Goal: Transaction & Acquisition: Purchase product/service

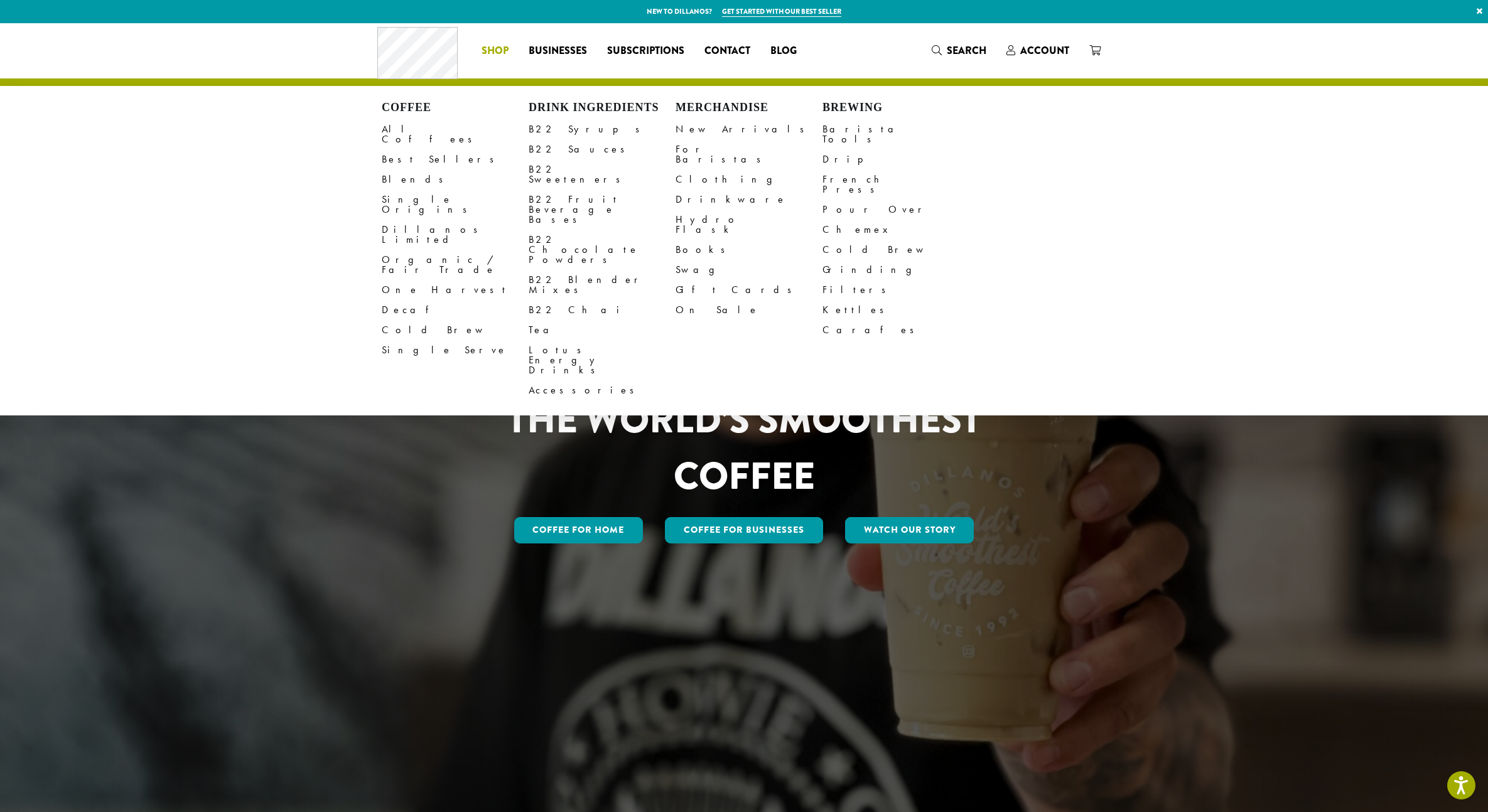
click at [248, 404] on div at bounding box center [744, 419] width 1488 height 792
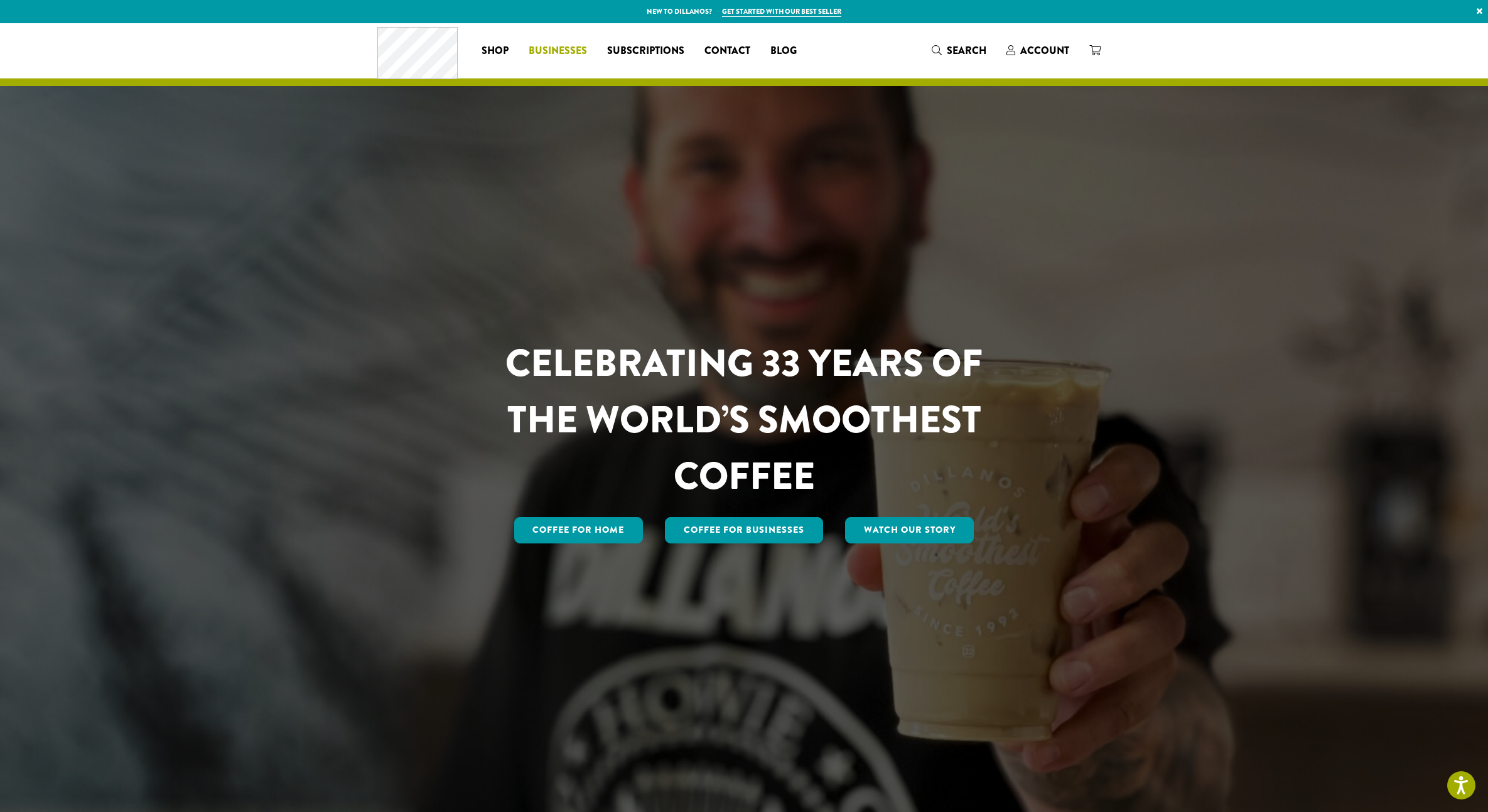
click at [569, 45] on span "Businesses" at bounding box center [558, 51] width 59 height 16
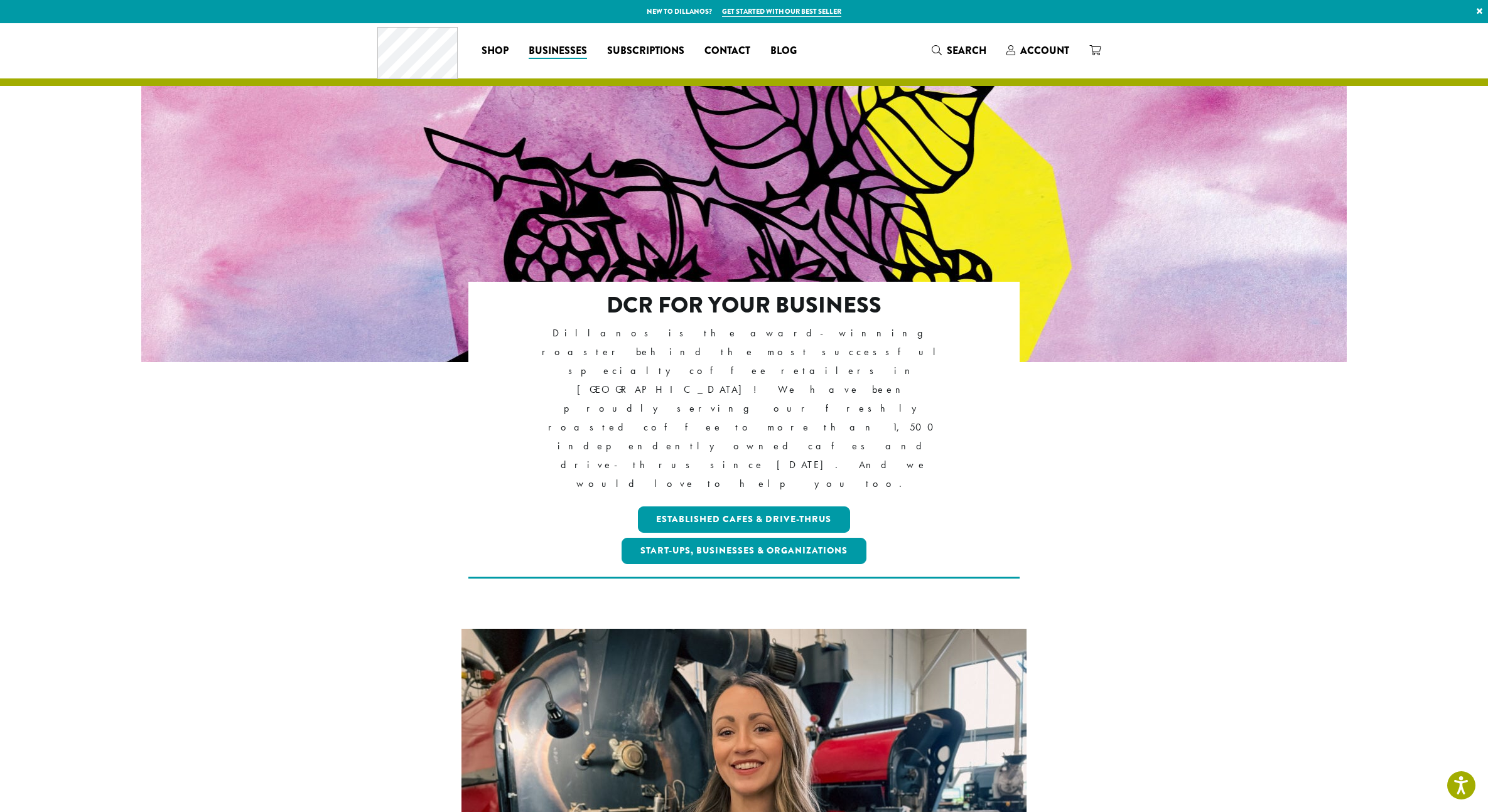
scroll to position [16, 0]
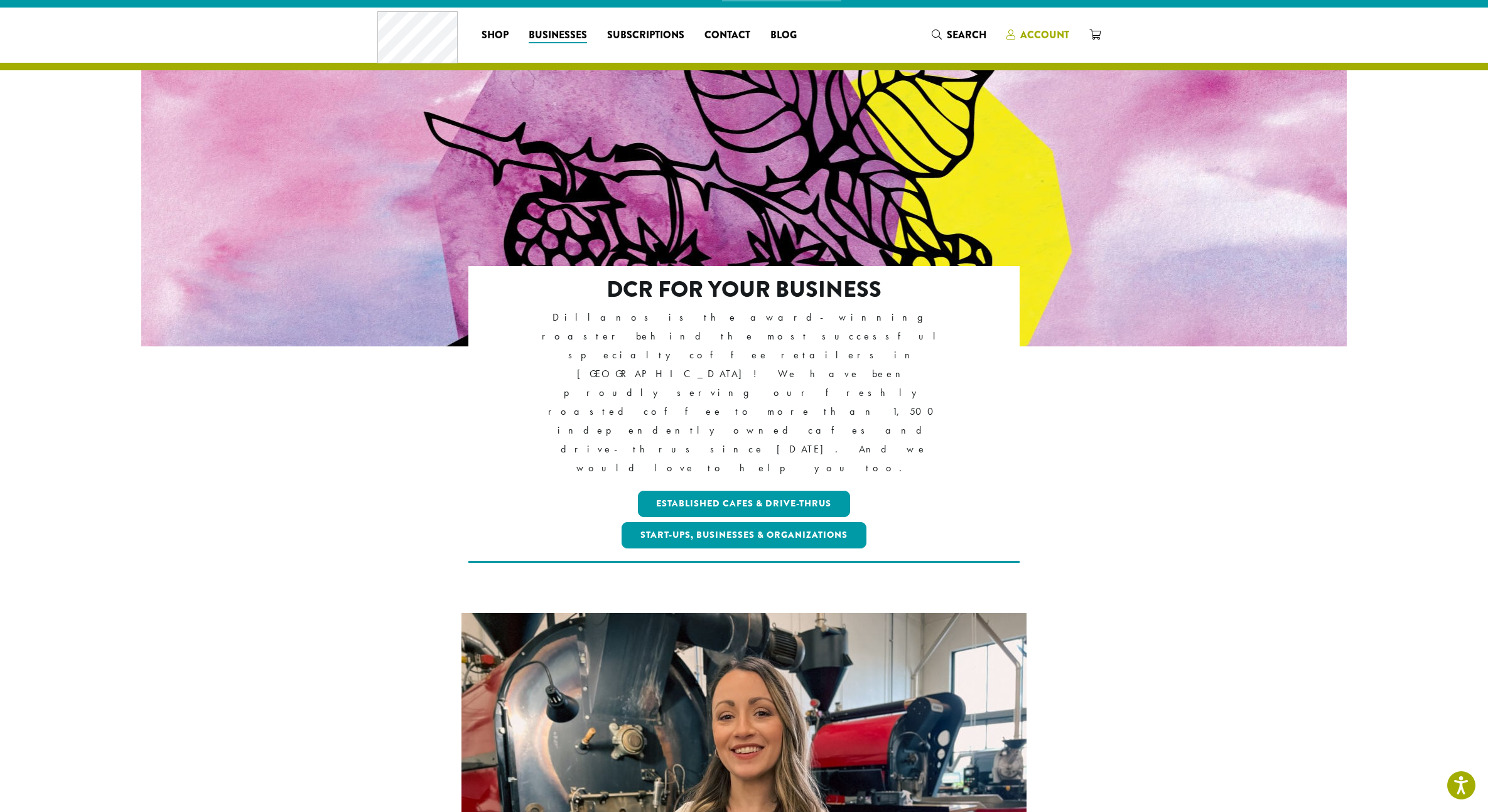
click at [1039, 39] on span "Account" at bounding box center [1044, 34] width 49 height 14
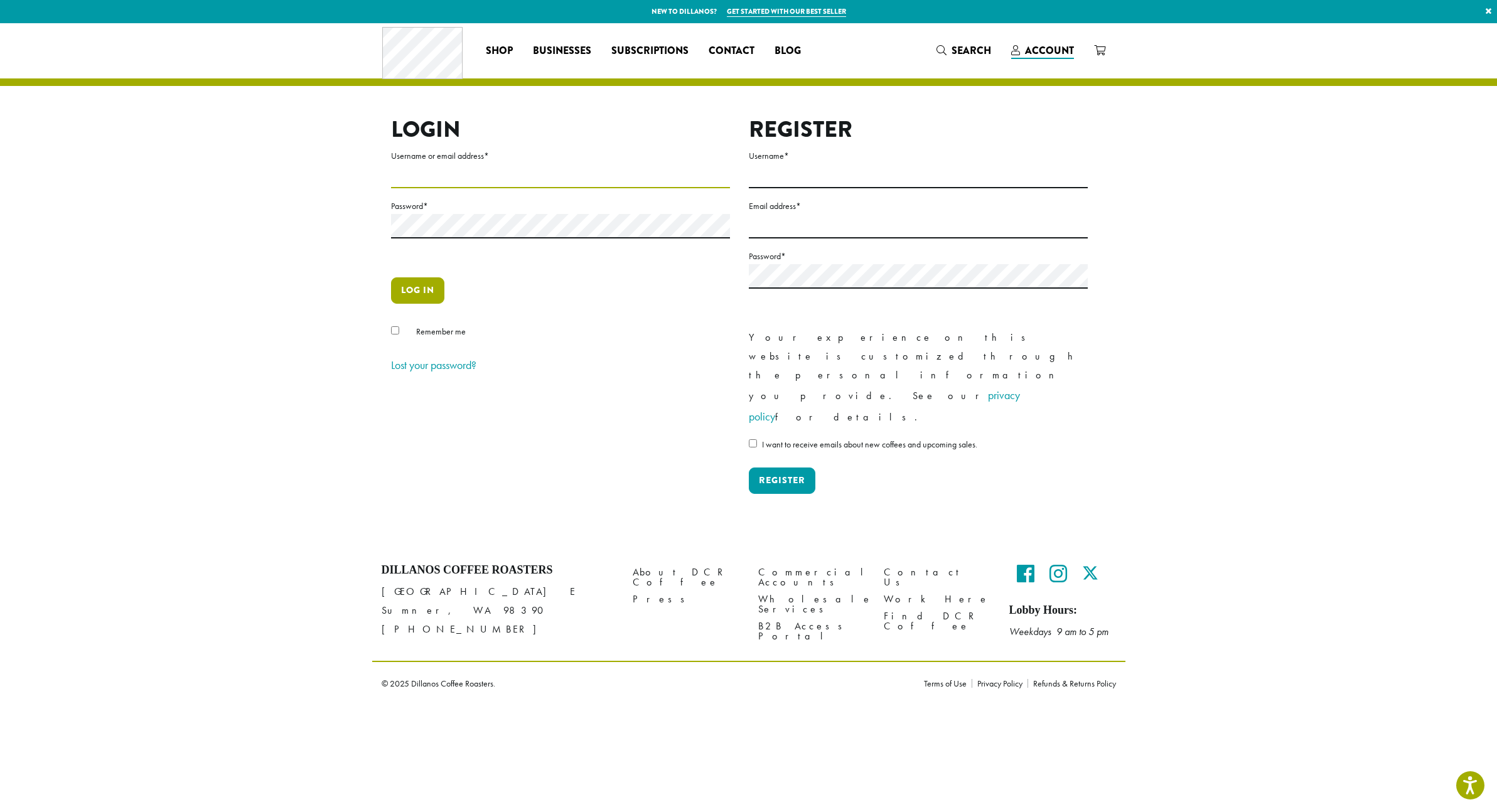
type input "**********"
click at [427, 299] on button "Log in" at bounding box center [418, 290] width 53 height 26
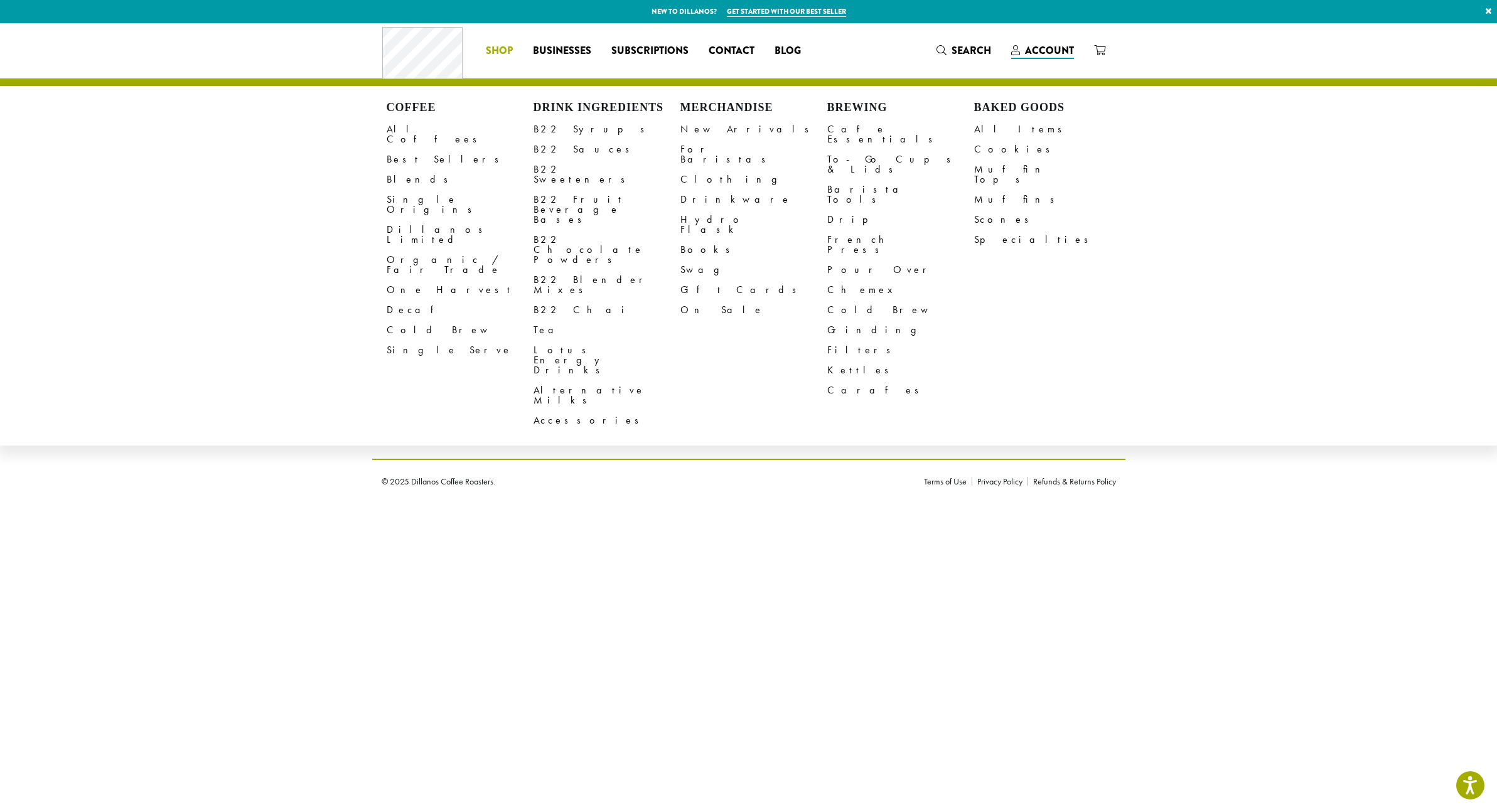
click at [502, 51] on span "Shop" at bounding box center [499, 51] width 27 height 16
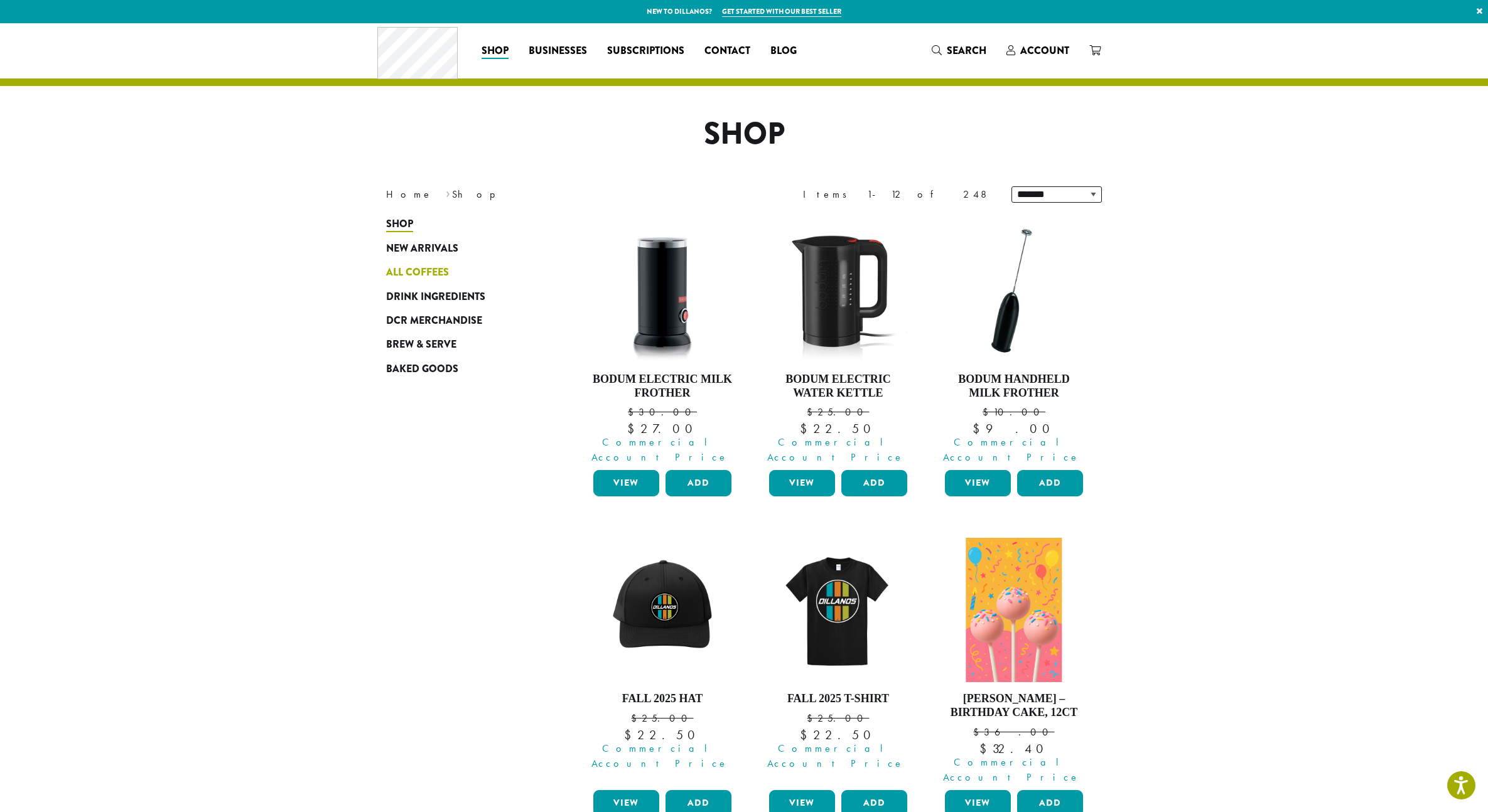
click at [414, 268] on span "All Coffees" at bounding box center [417, 273] width 63 height 16
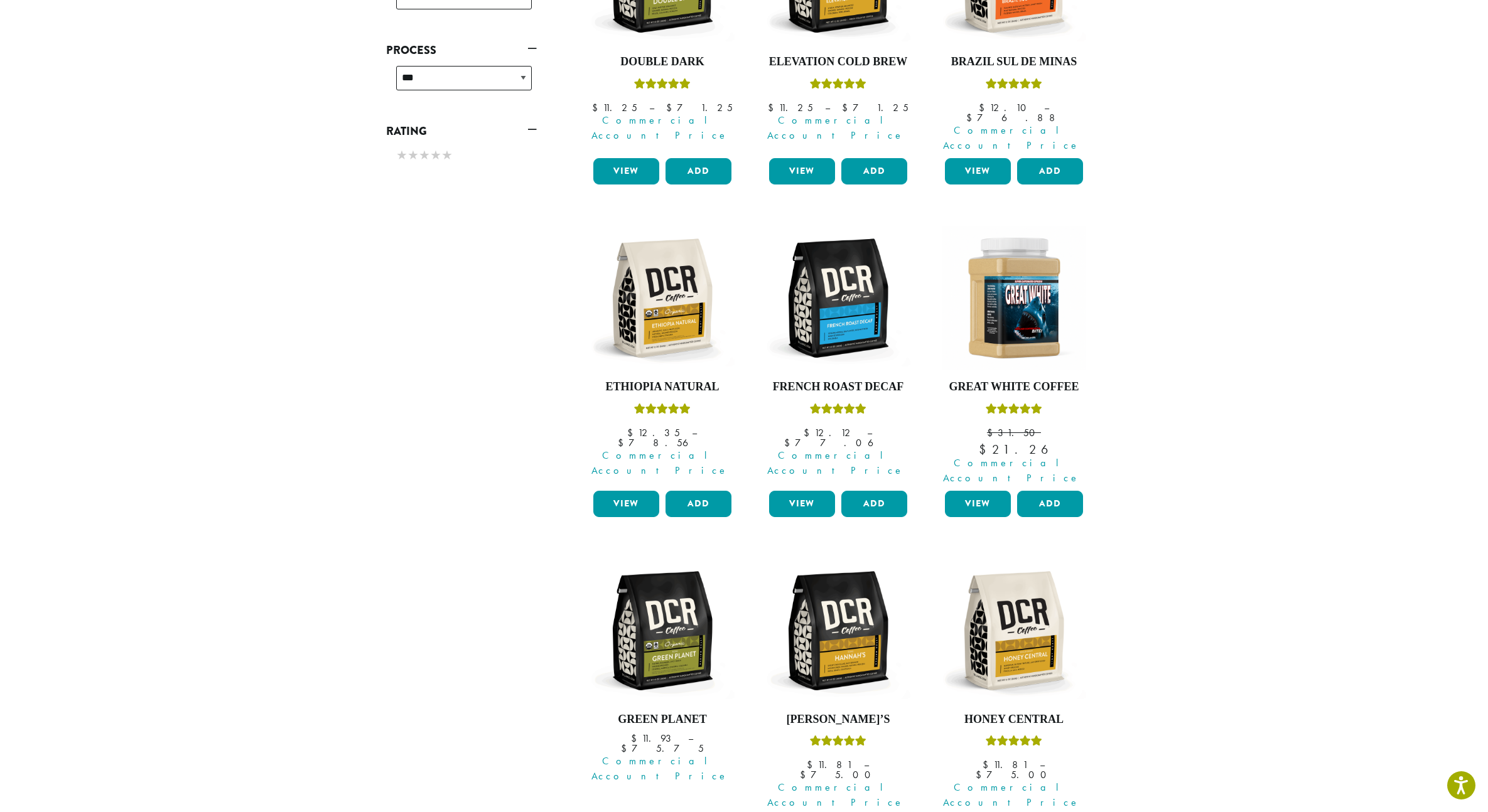
scroll to position [878, 0]
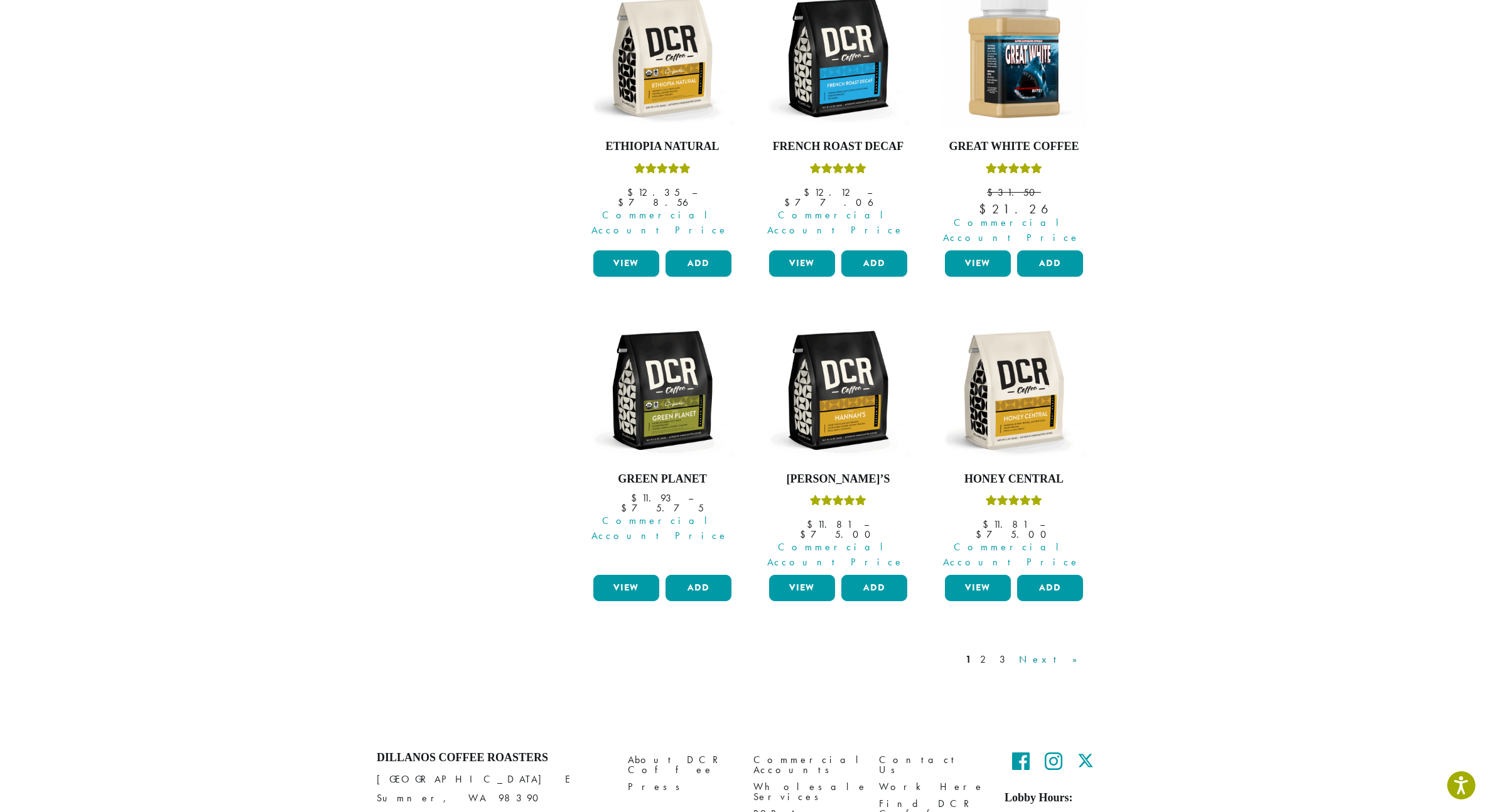
click at [1070, 652] on link "Next »" at bounding box center [1053, 660] width 72 height 15
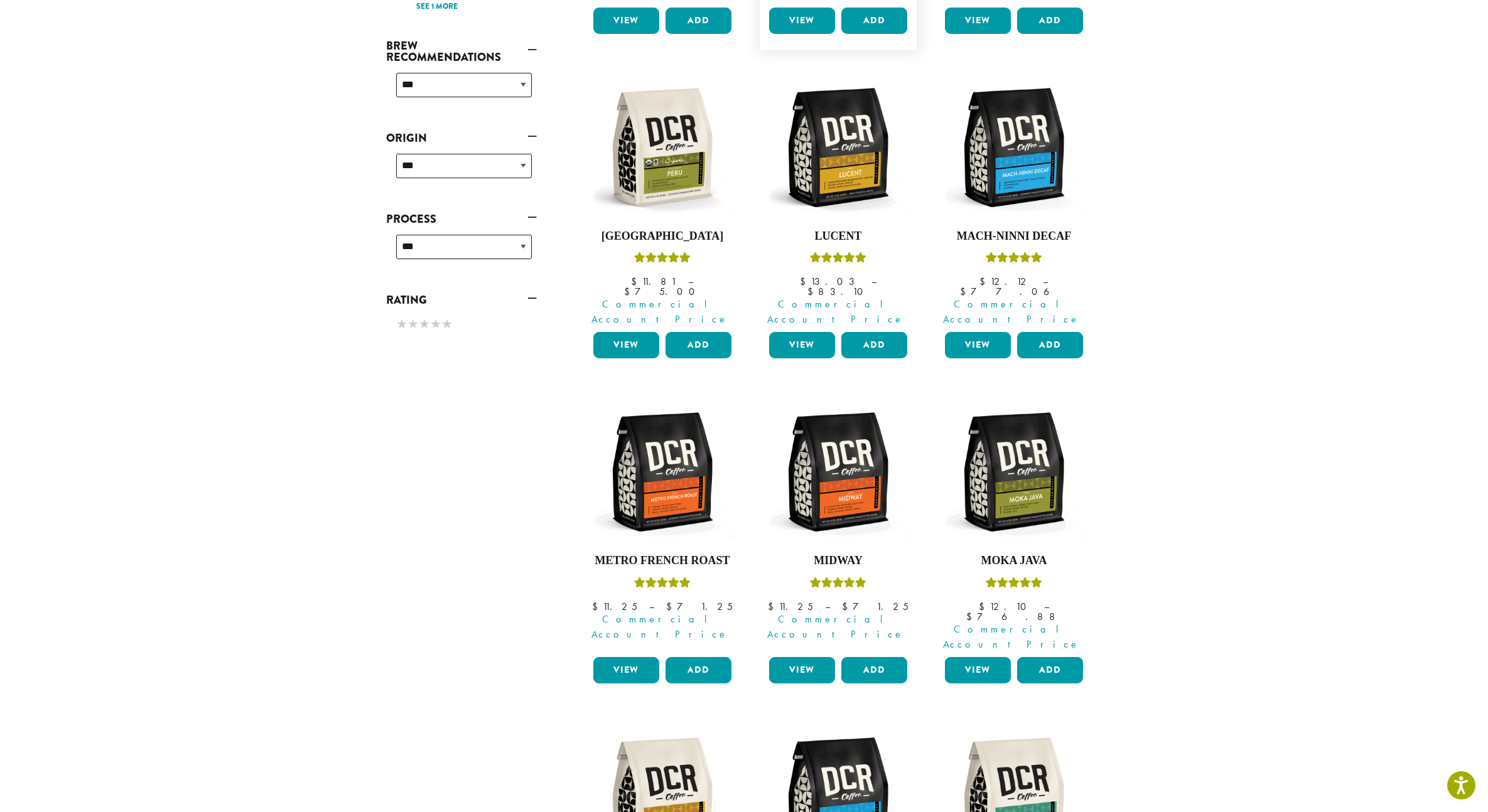
scroll to position [802, 0]
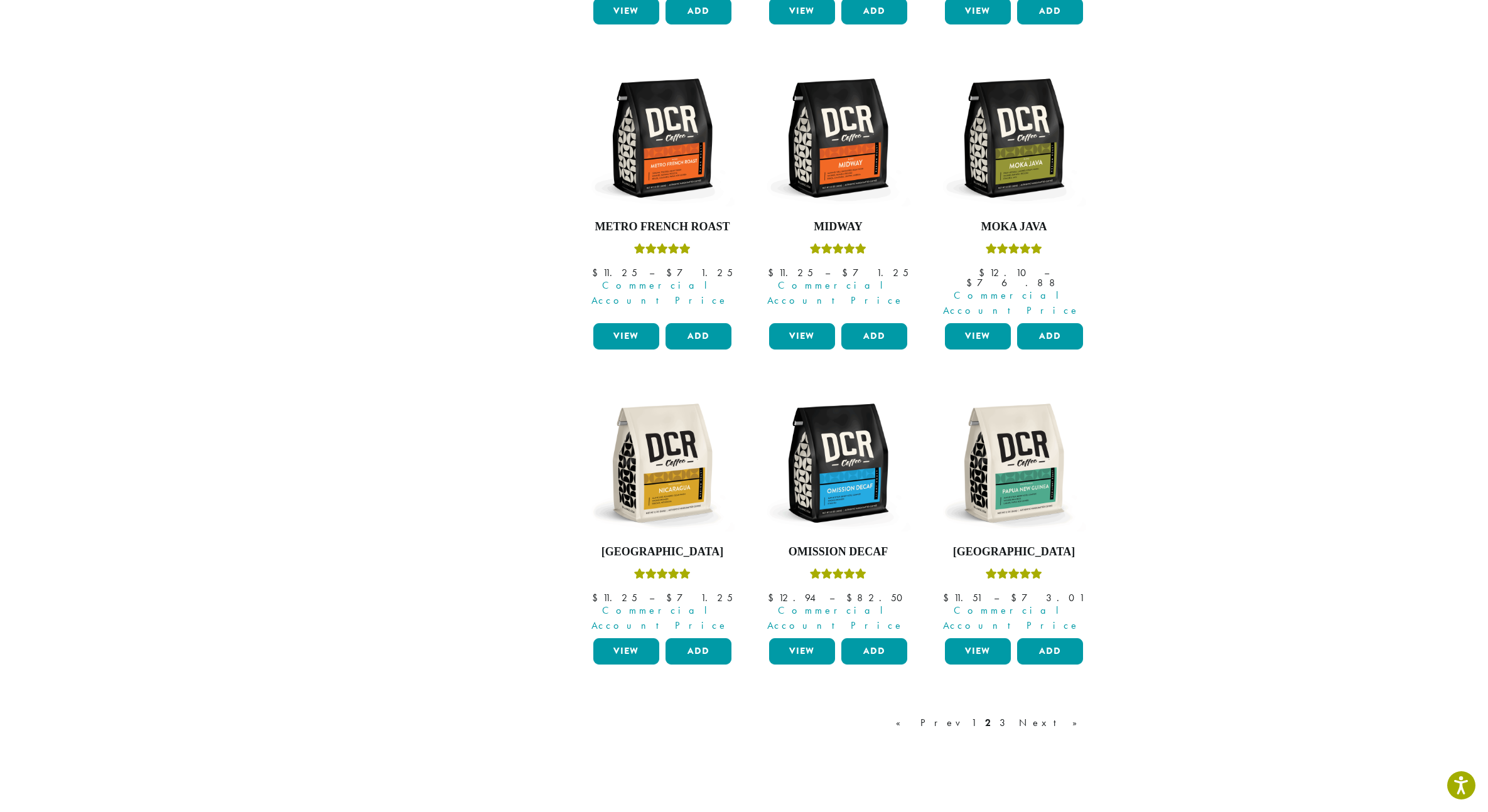
click at [1066, 715] on link "Next »" at bounding box center [1053, 723] width 72 height 15
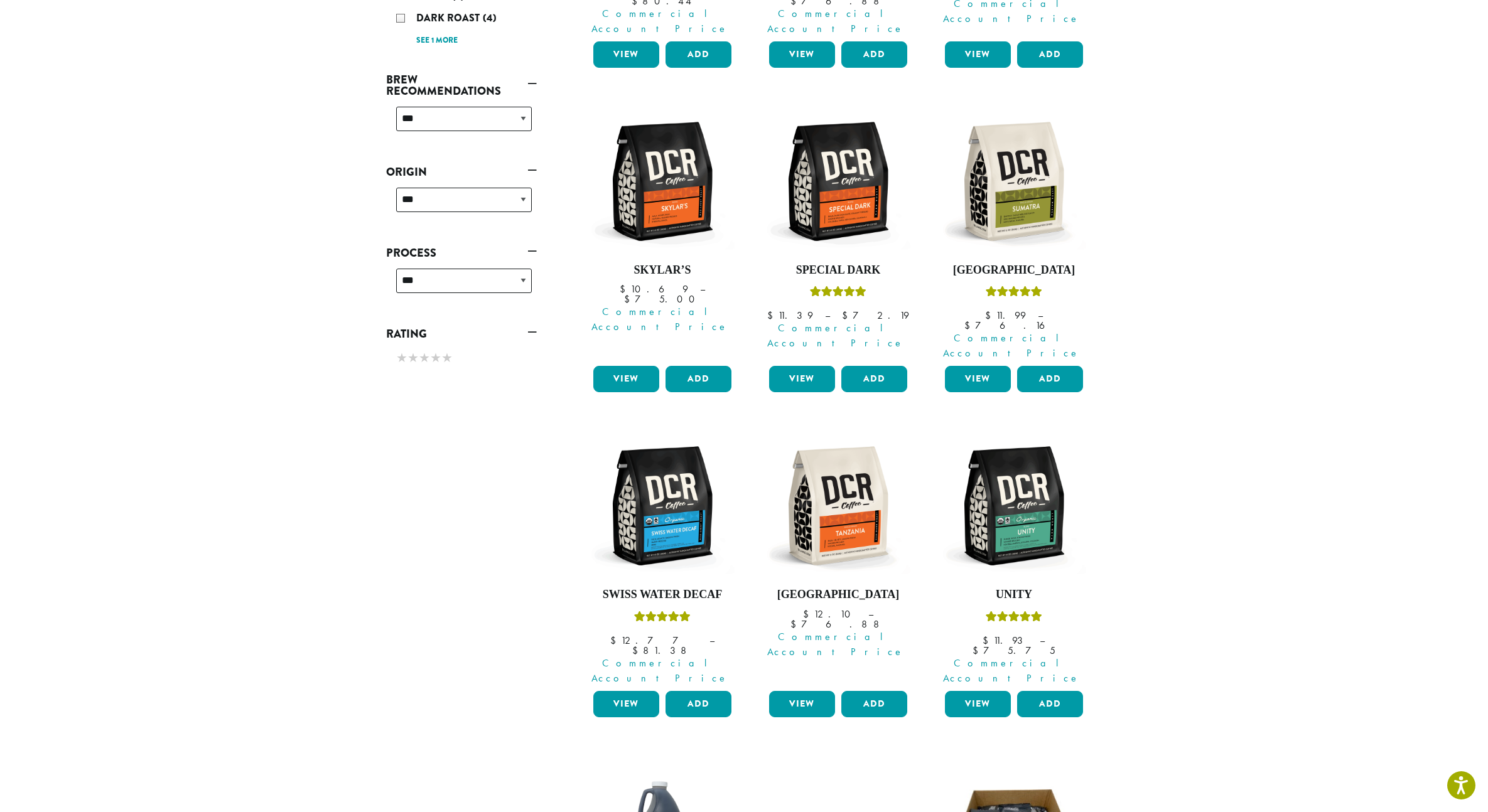
scroll to position [201, 0]
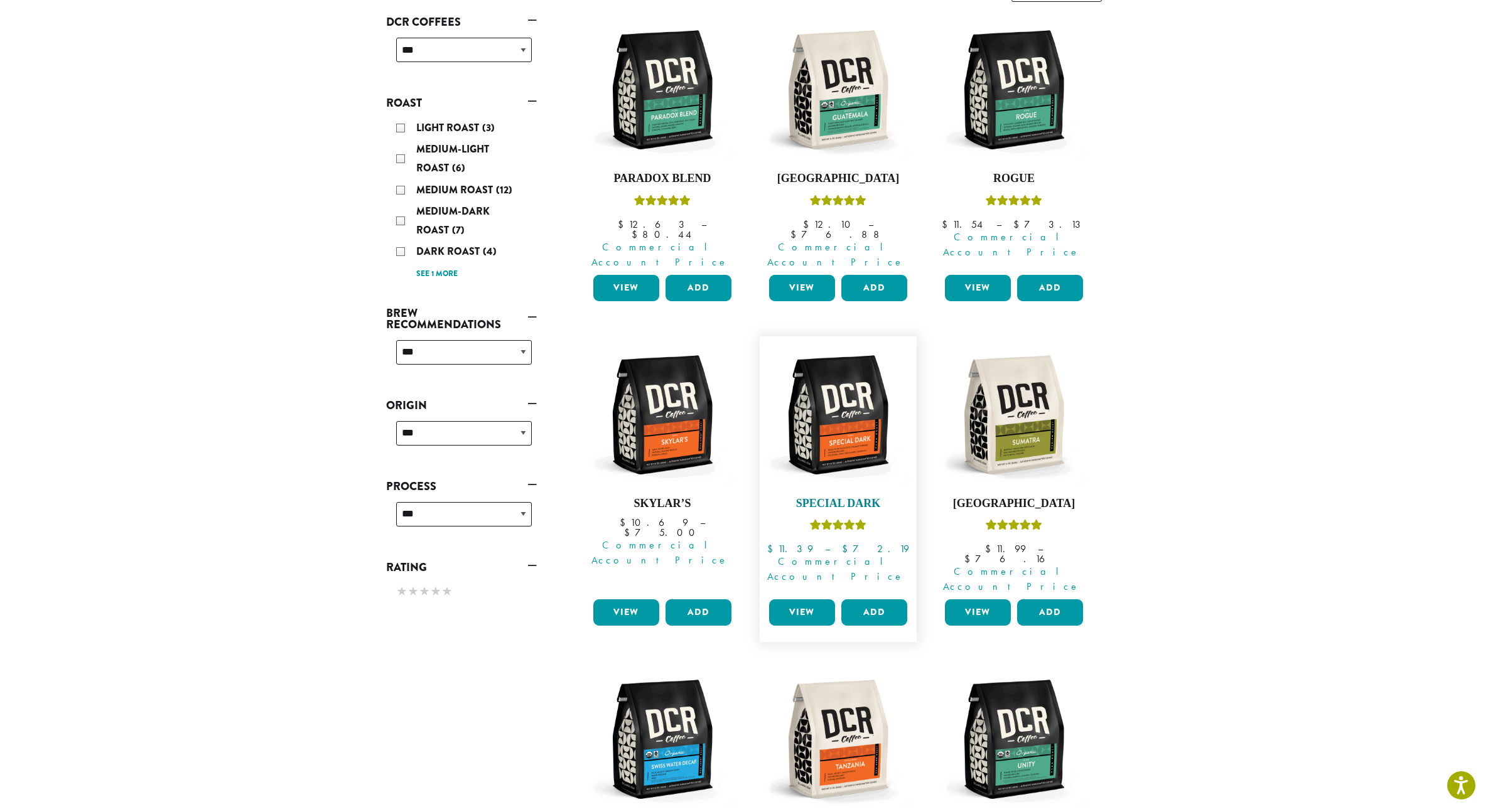
click at [841, 385] on img at bounding box center [838, 415] width 144 height 144
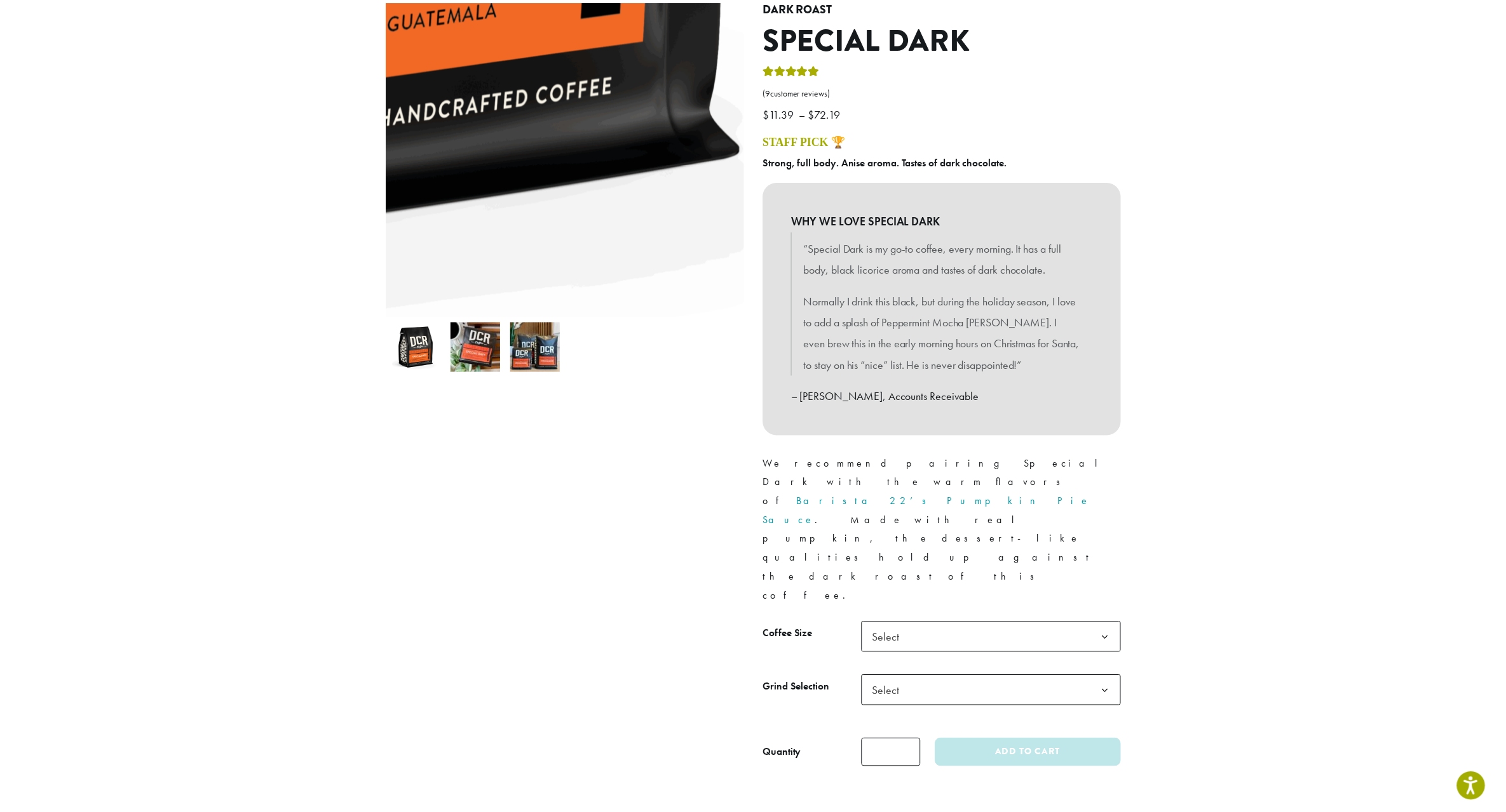
scroll to position [210, 0]
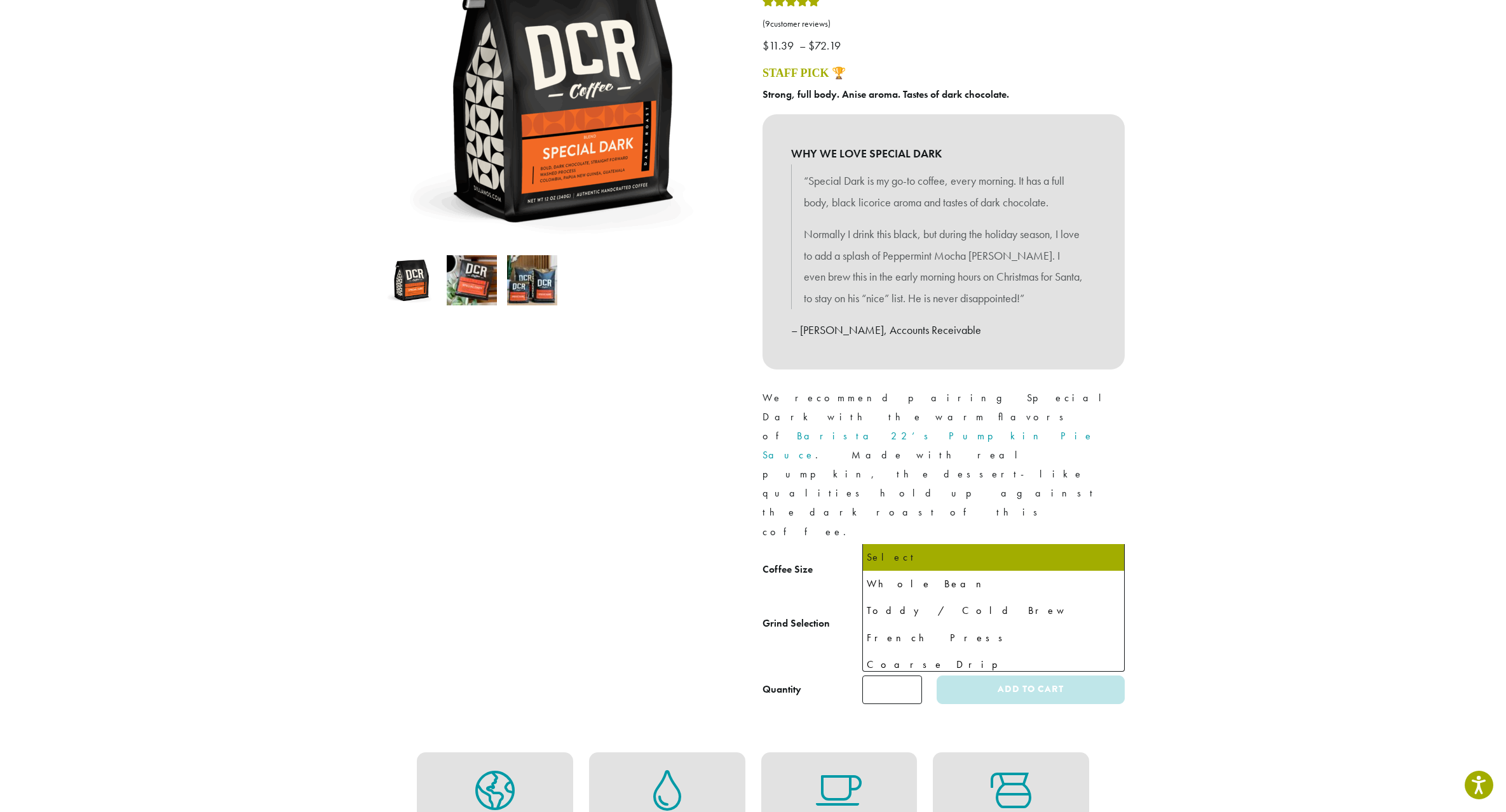
click at [946, 612] on span "Select" at bounding box center [993, 627] width 263 height 31
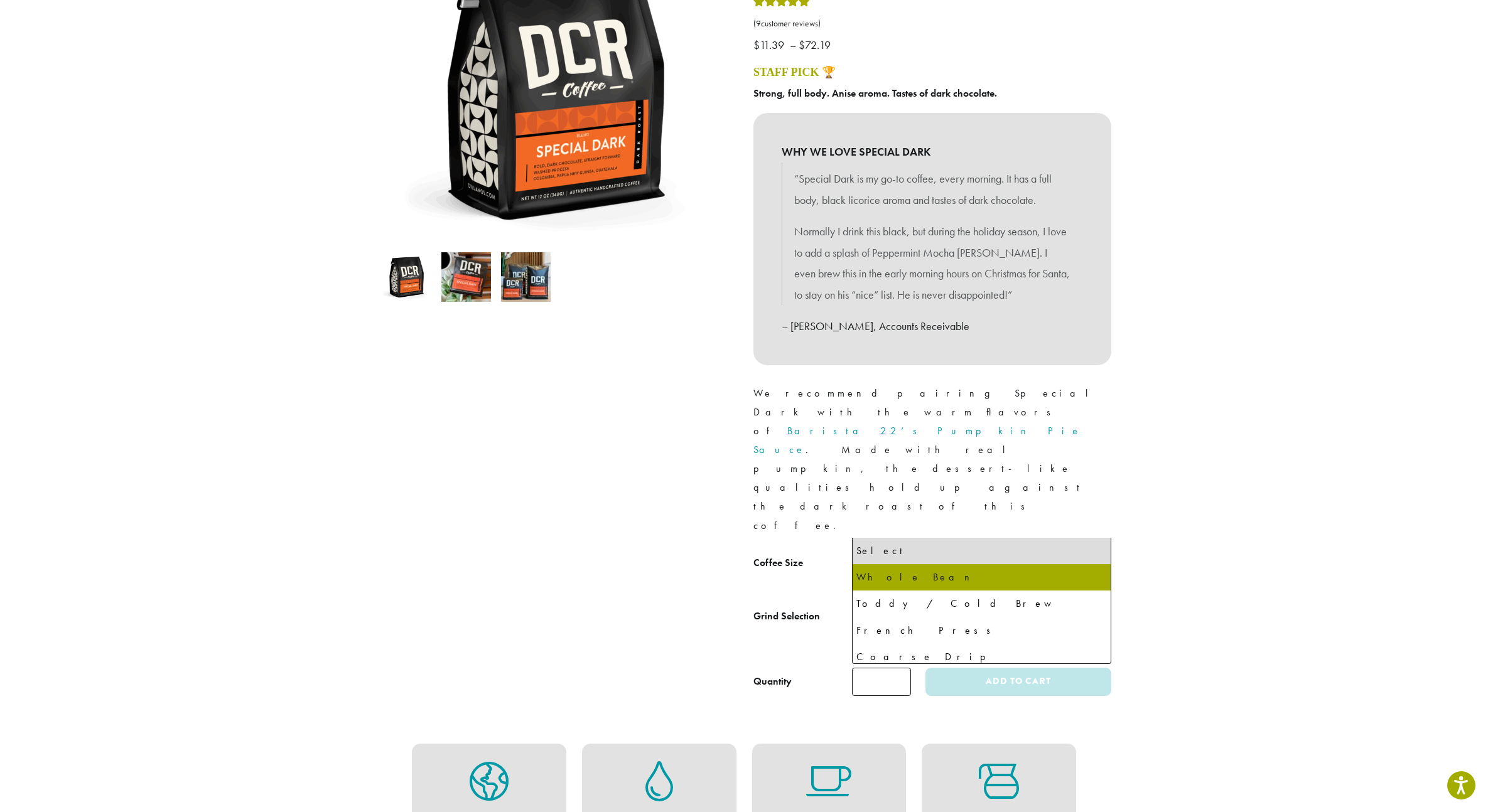
select select "**********"
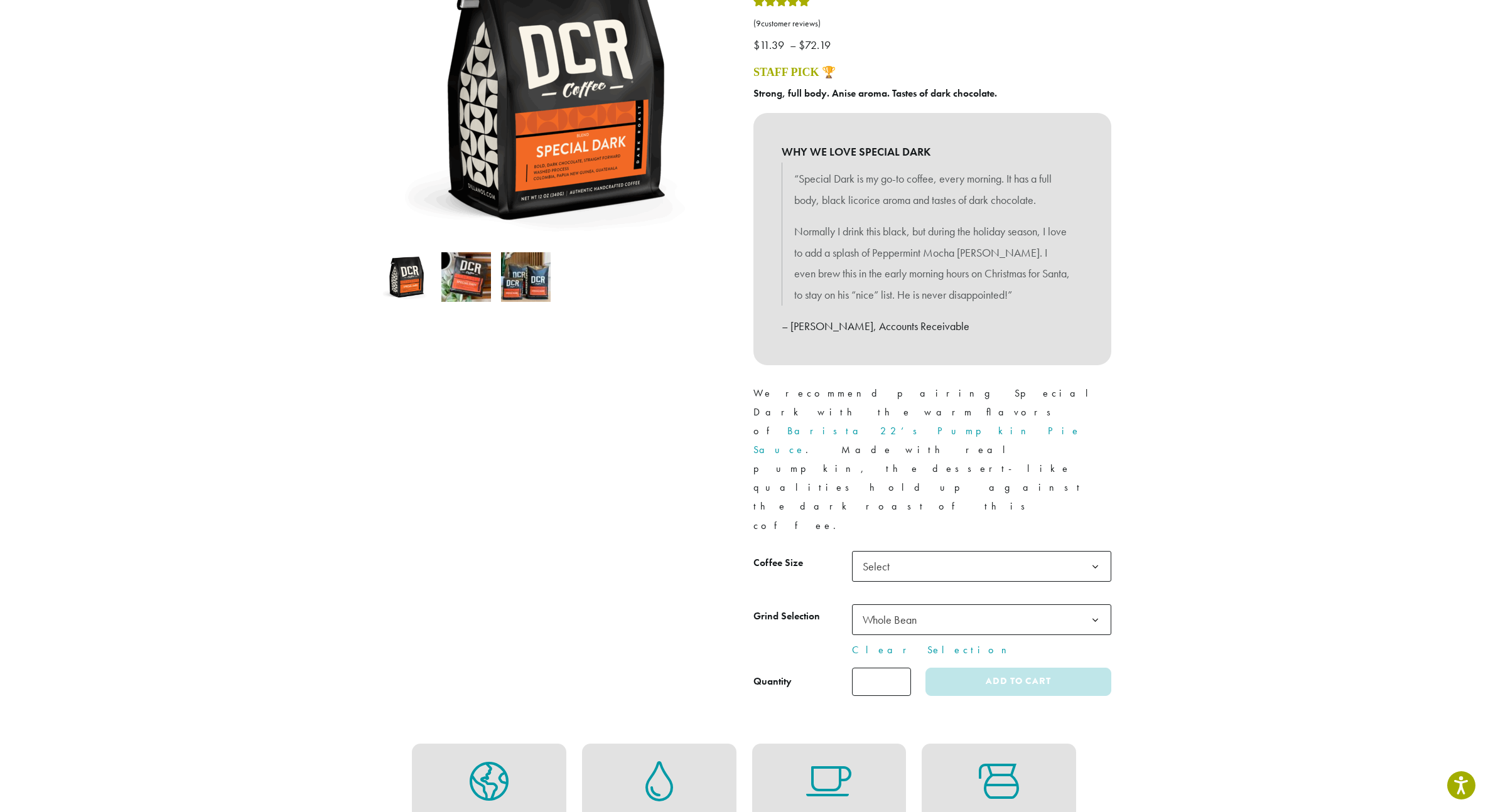
click at [912, 551] on span "Select" at bounding box center [981, 566] width 260 height 31
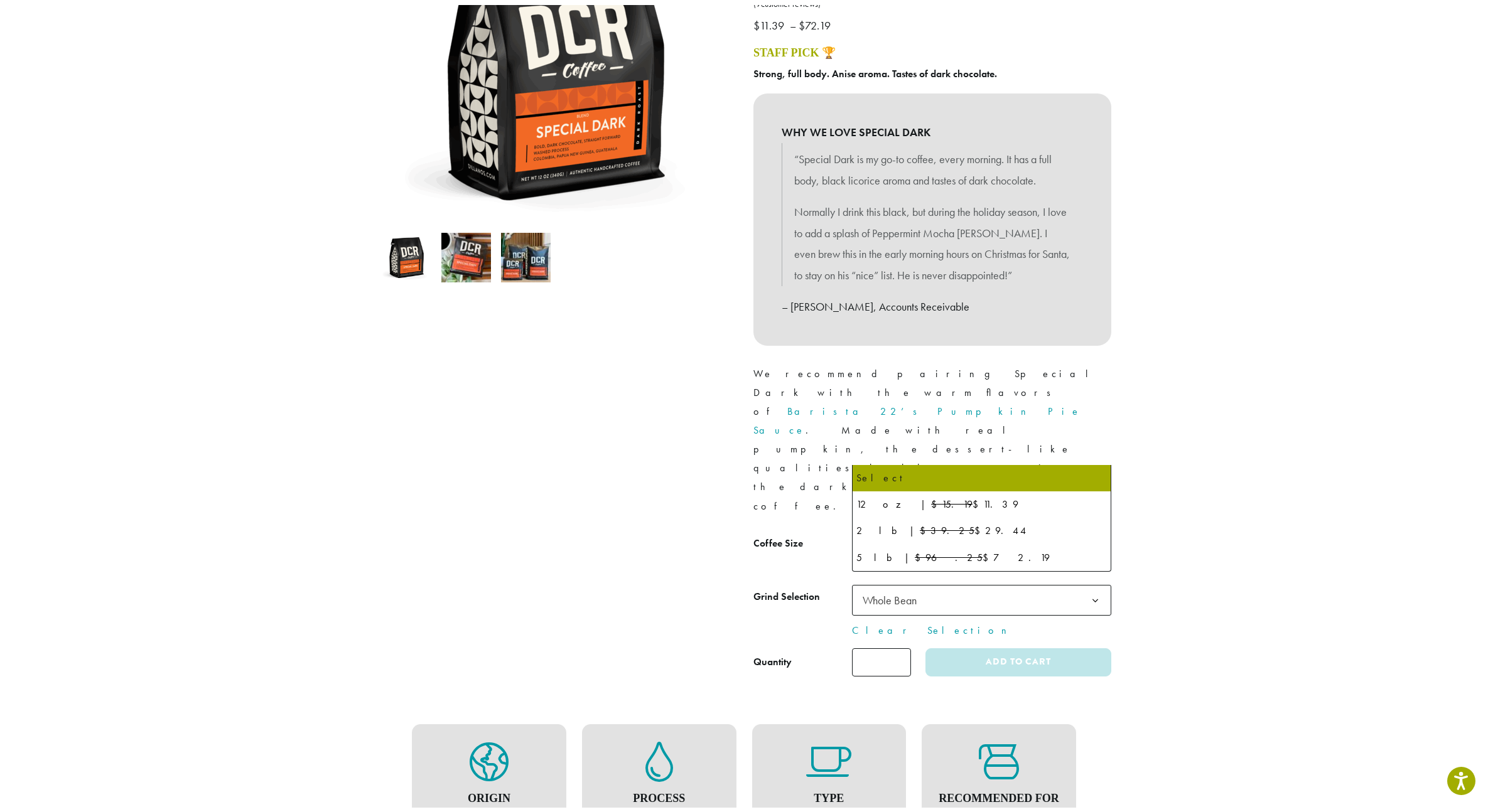
scroll to position [248, 0]
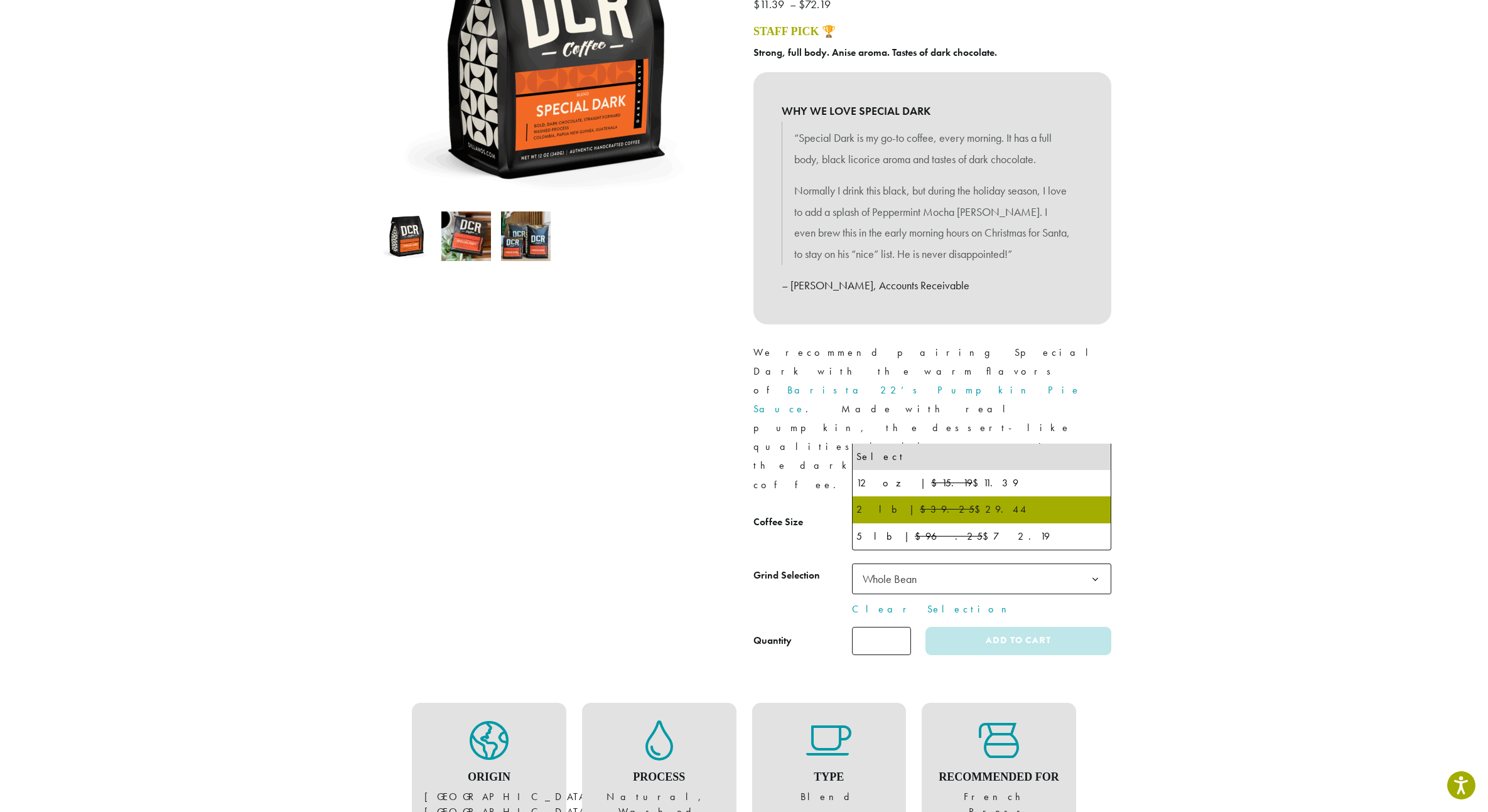
select select "**********"
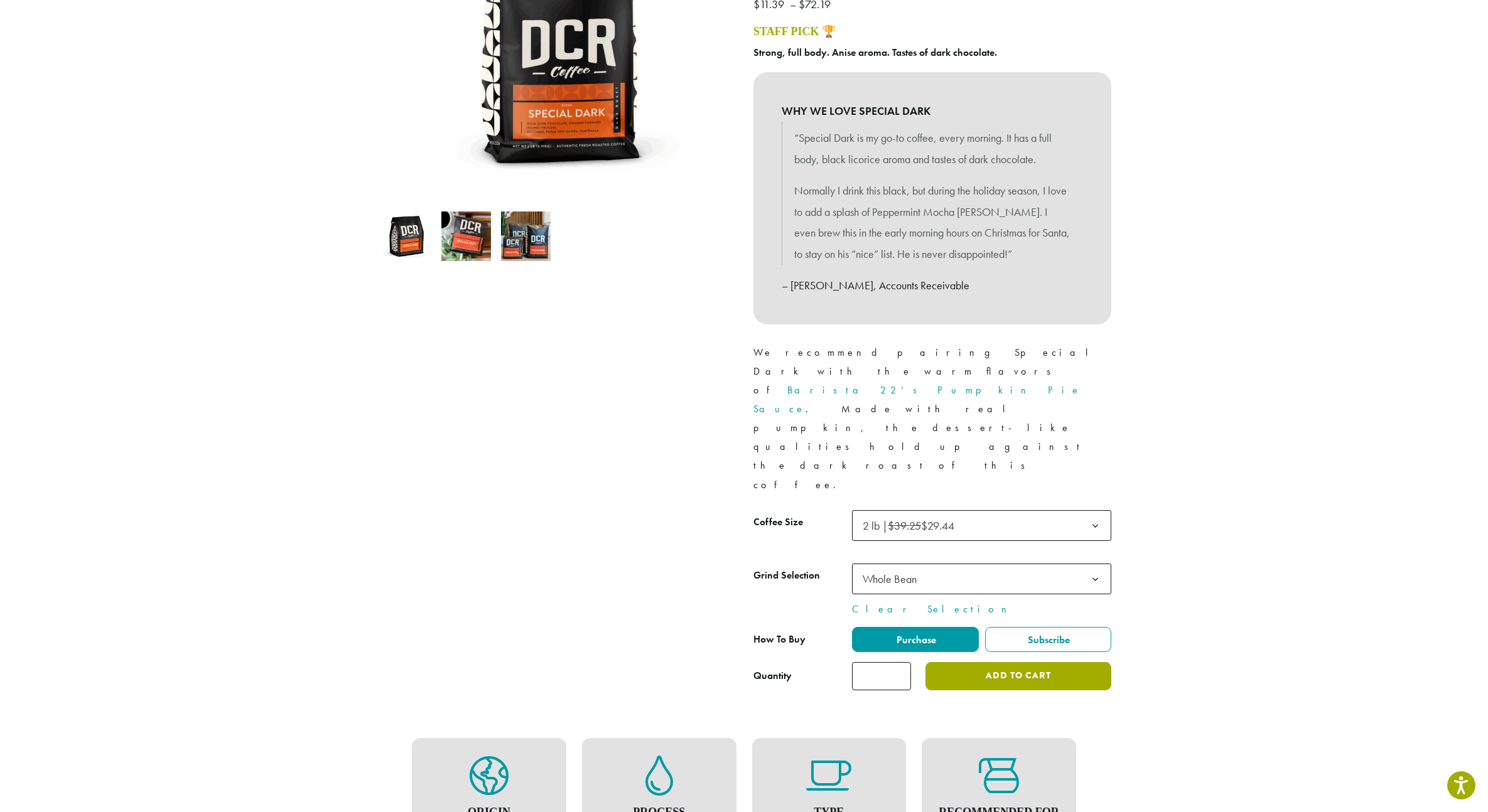
click at [1016, 662] on button "Add to cart" at bounding box center [1018, 676] width 186 height 28
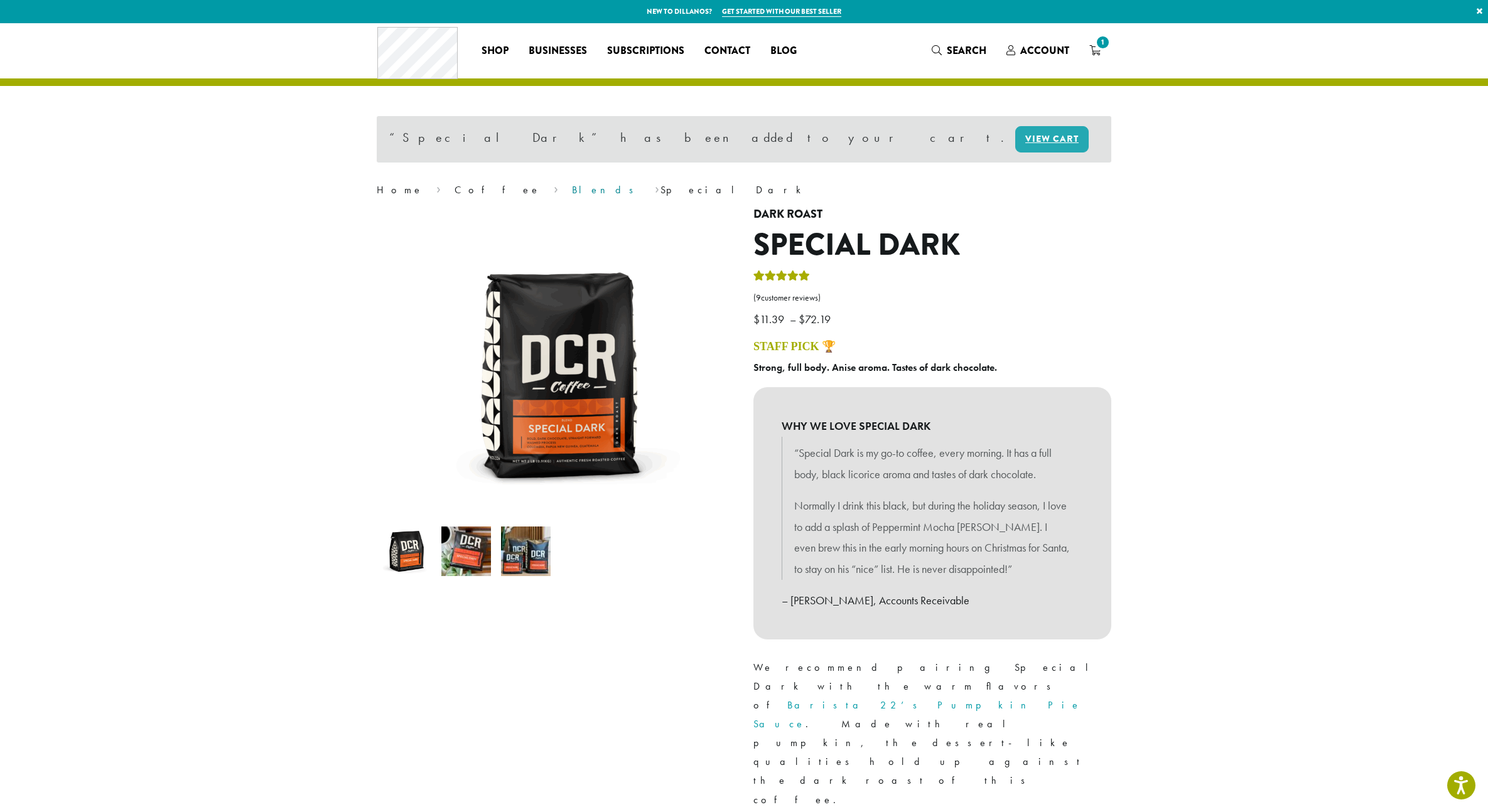
click at [572, 188] on link "Blends" at bounding box center [607, 190] width 70 height 13
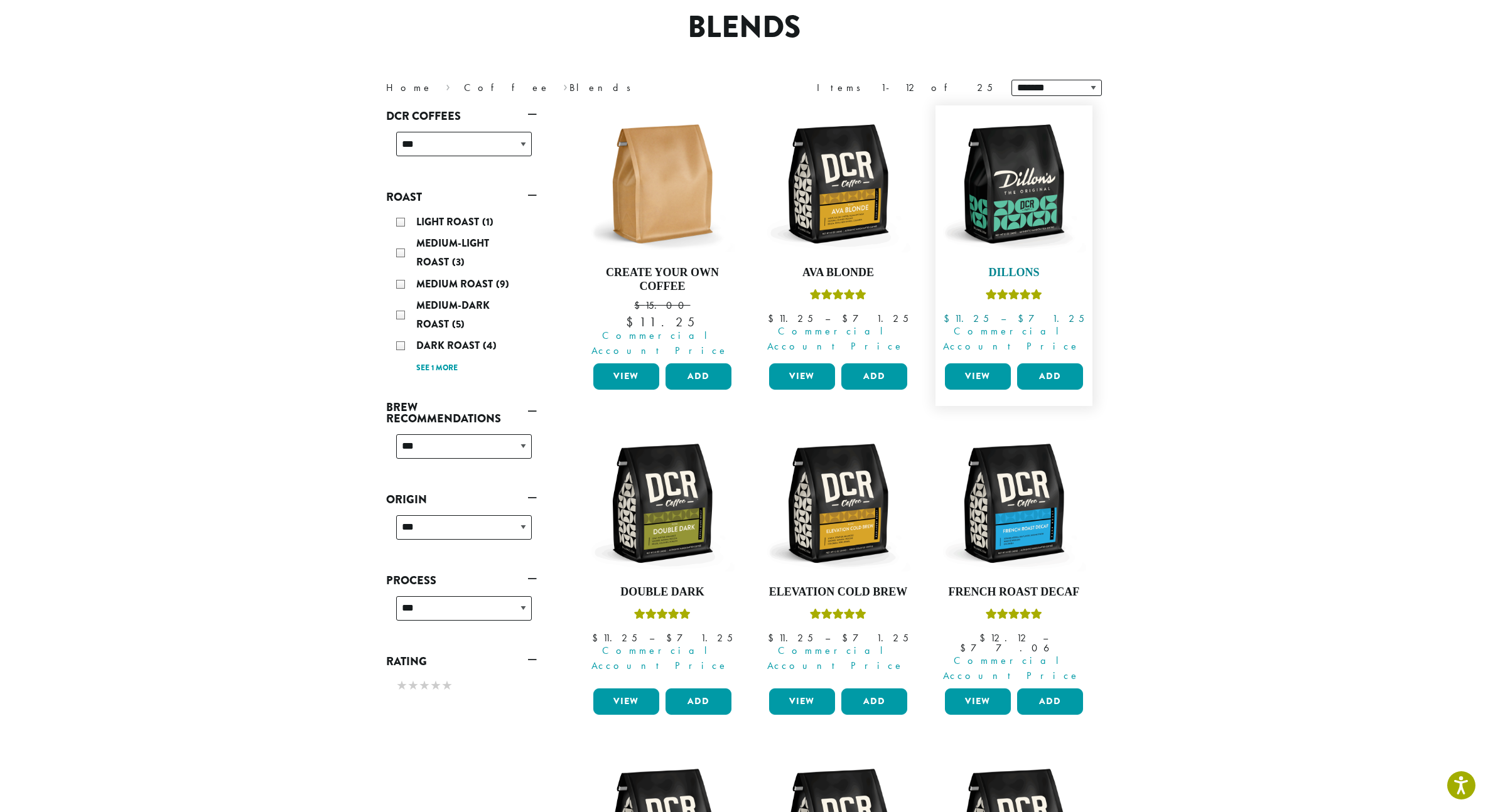
scroll to position [246, 0]
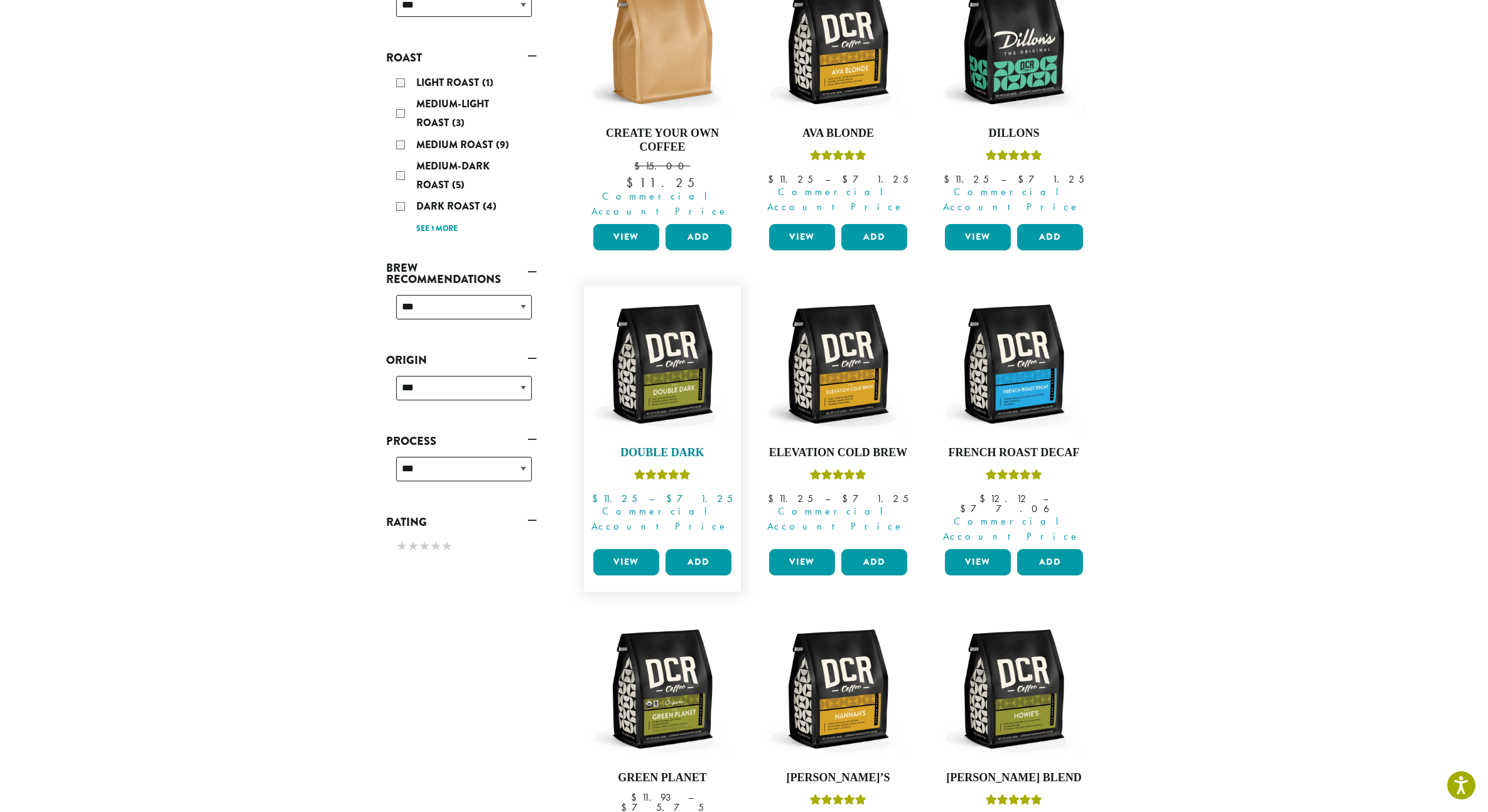
click at [652, 360] on img at bounding box center [662, 364] width 144 height 144
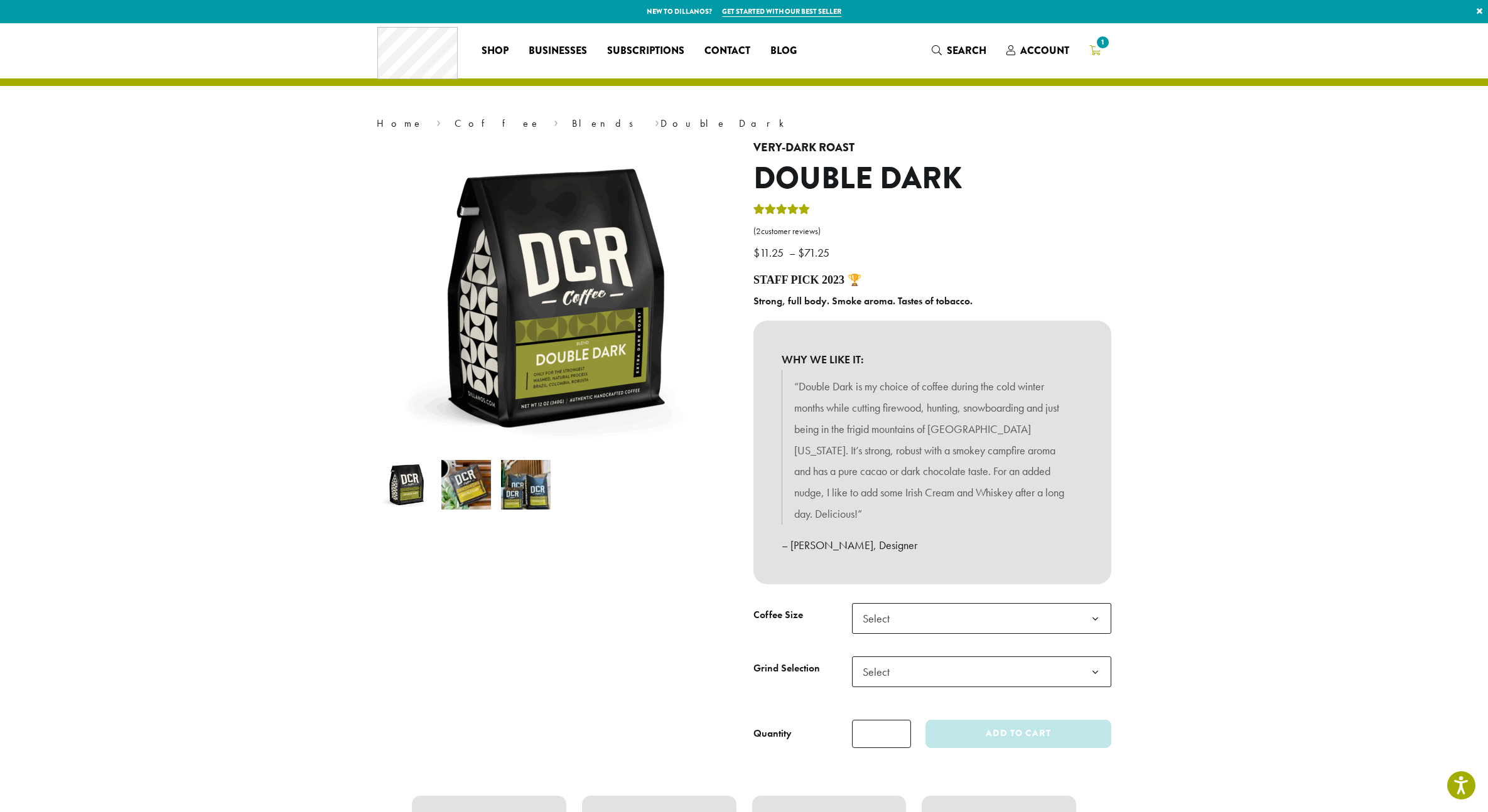
click at [1104, 42] on span "1" at bounding box center [1102, 42] width 17 height 17
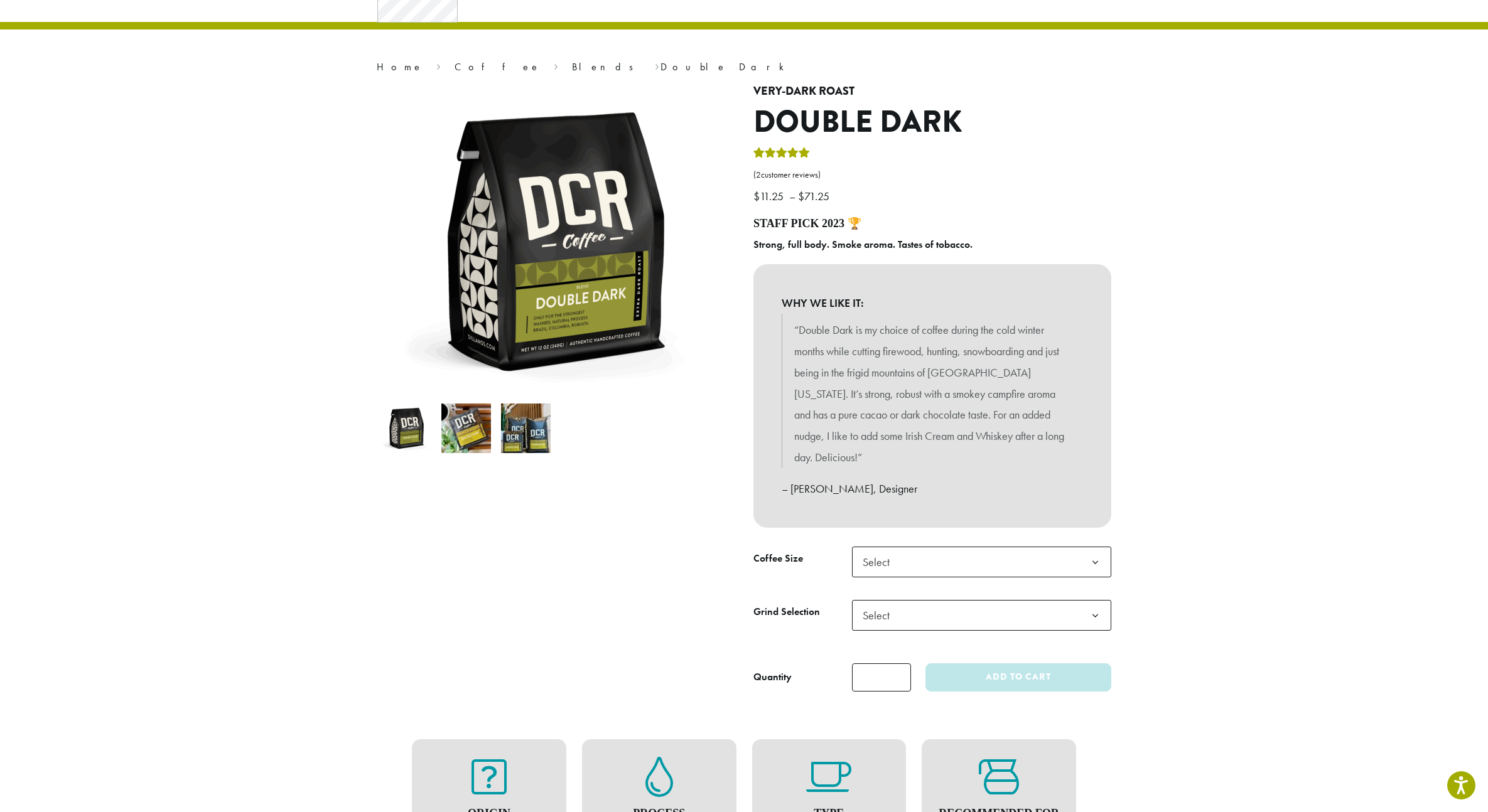
scroll to position [104, 0]
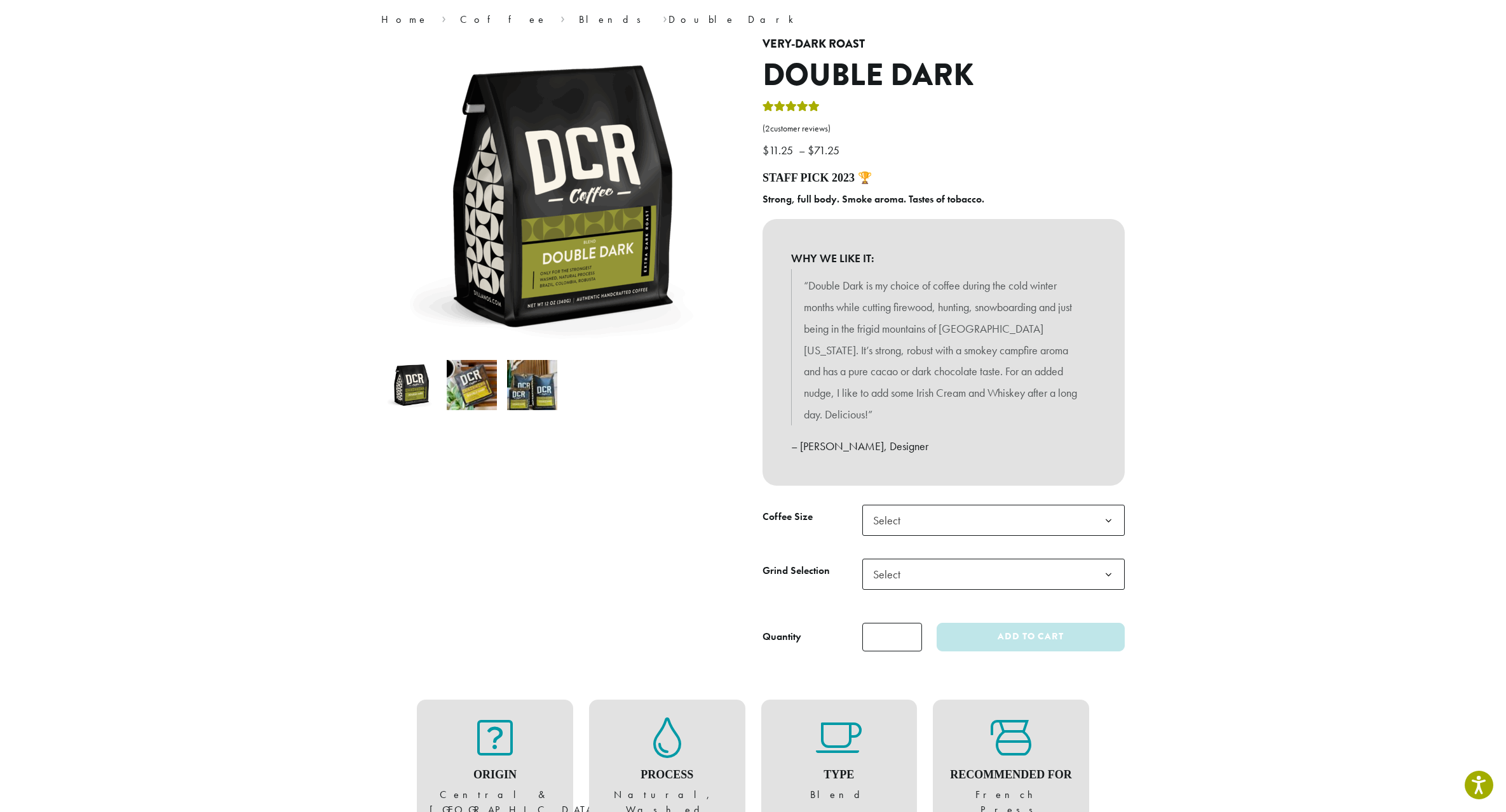
click at [1041, 505] on span "Select" at bounding box center [993, 520] width 263 height 31
click at [964, 513] on span "5 lb | $95.00 $71.25" at bounding box center [919, 520] width 91 height 15
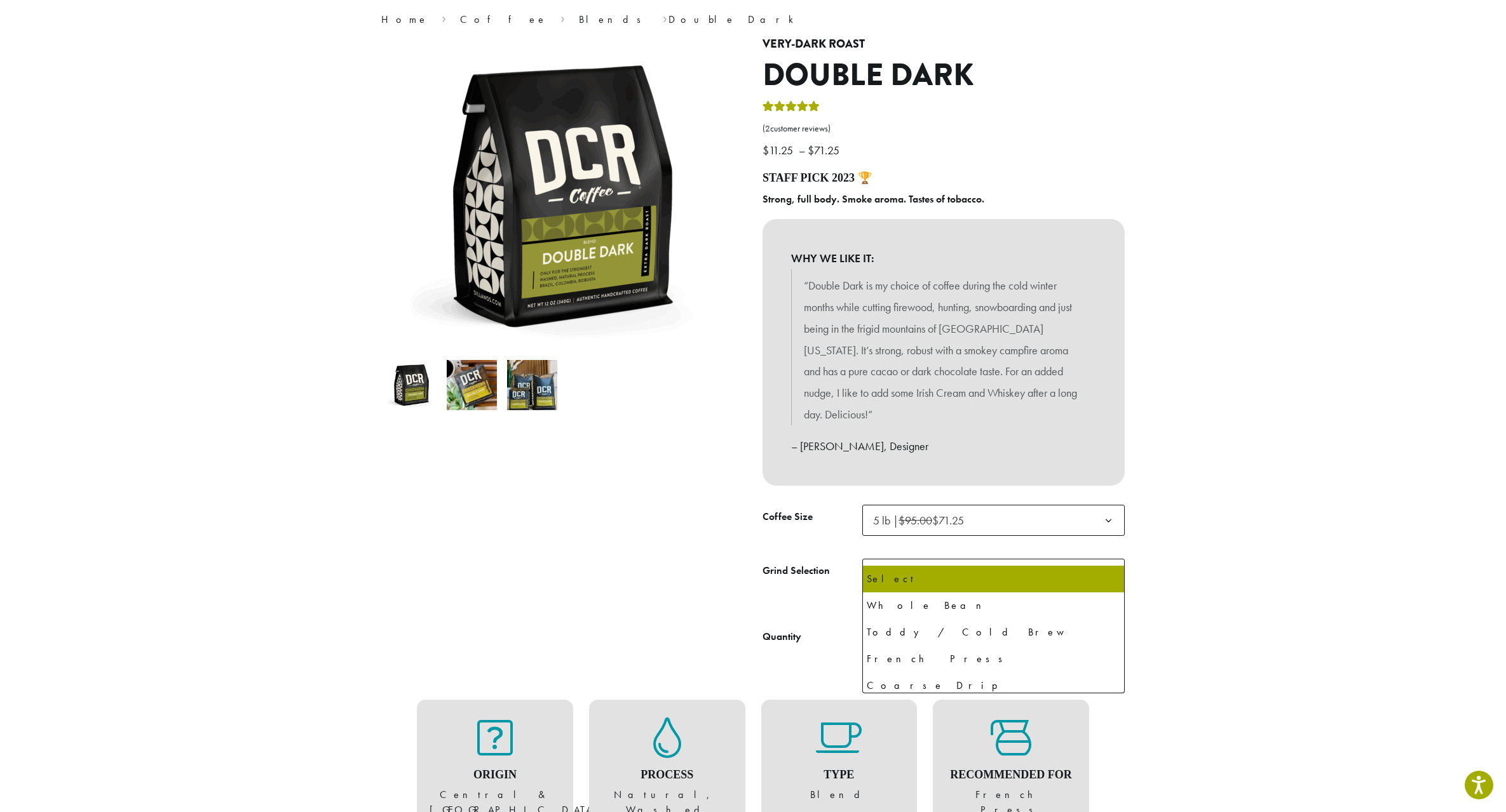
click at [1069, 559] on span "Select" at bounding box center [993, 574] width 263 height 31
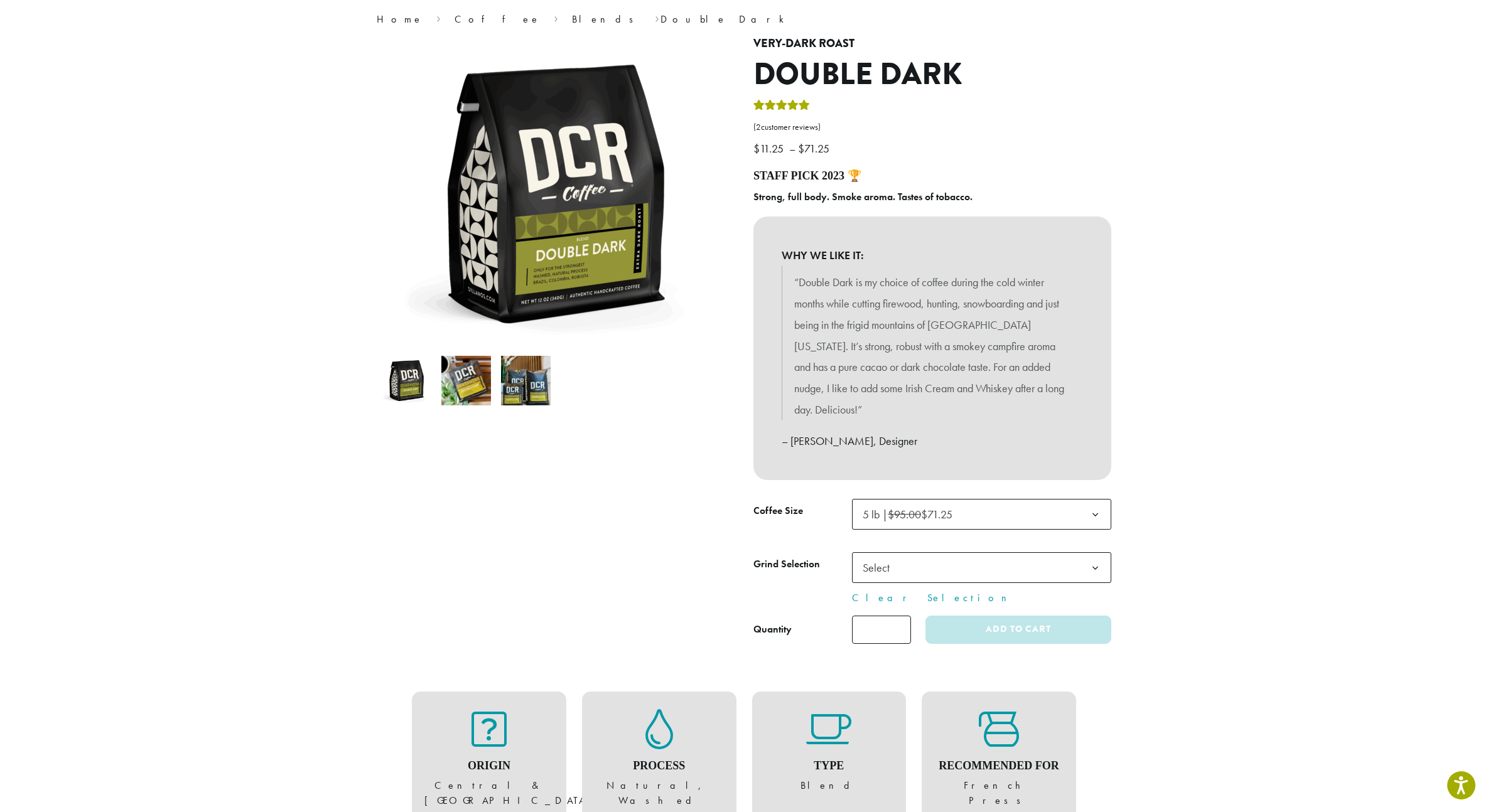
click at [1014, 499] on span "5 lb | $95.00 $71.25" at bounding box center [981, 514] width 260 height 31
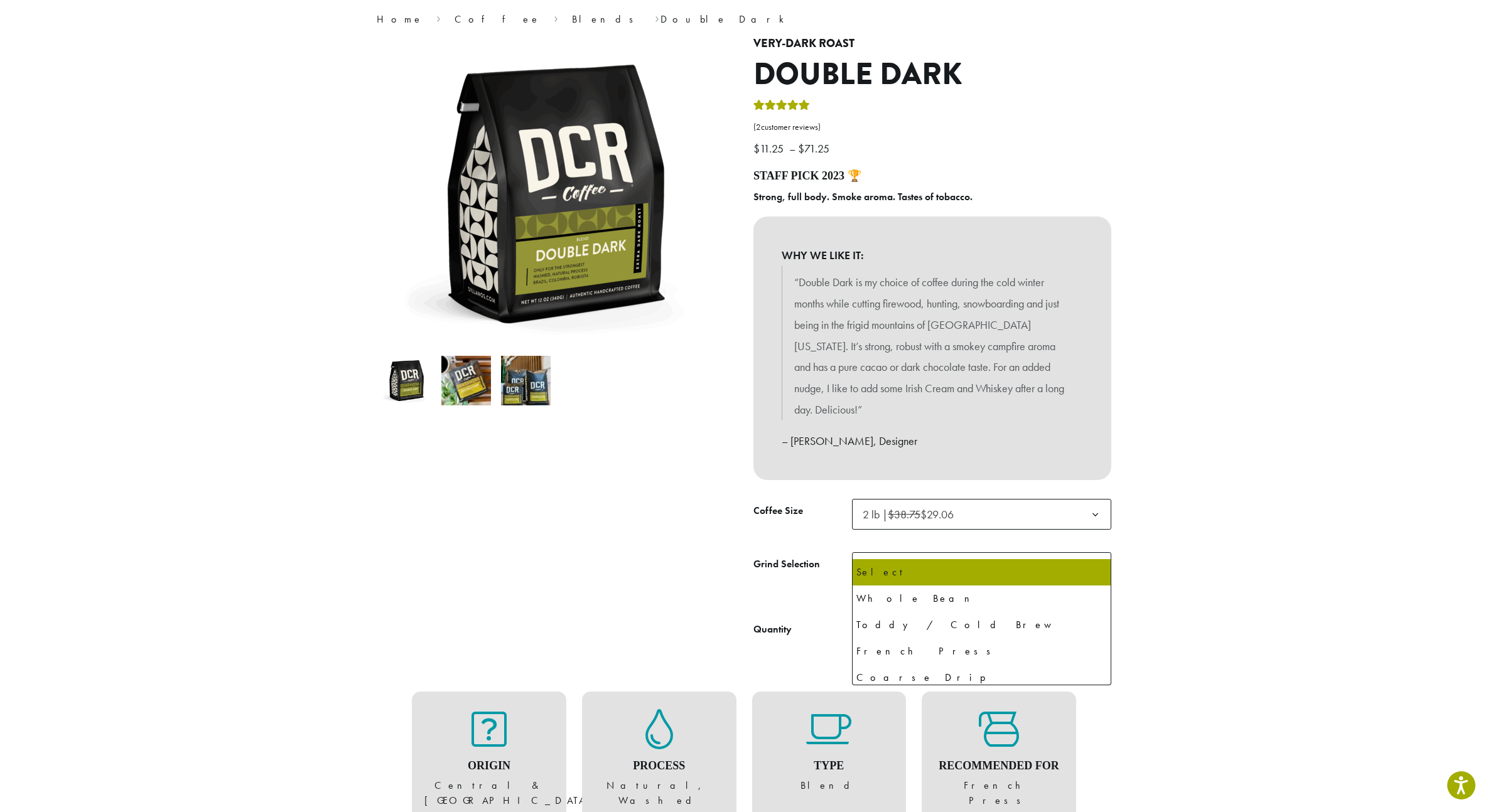
click at [970, 552] on span "Select" at bounding box center [981, 567] width 260 height 31
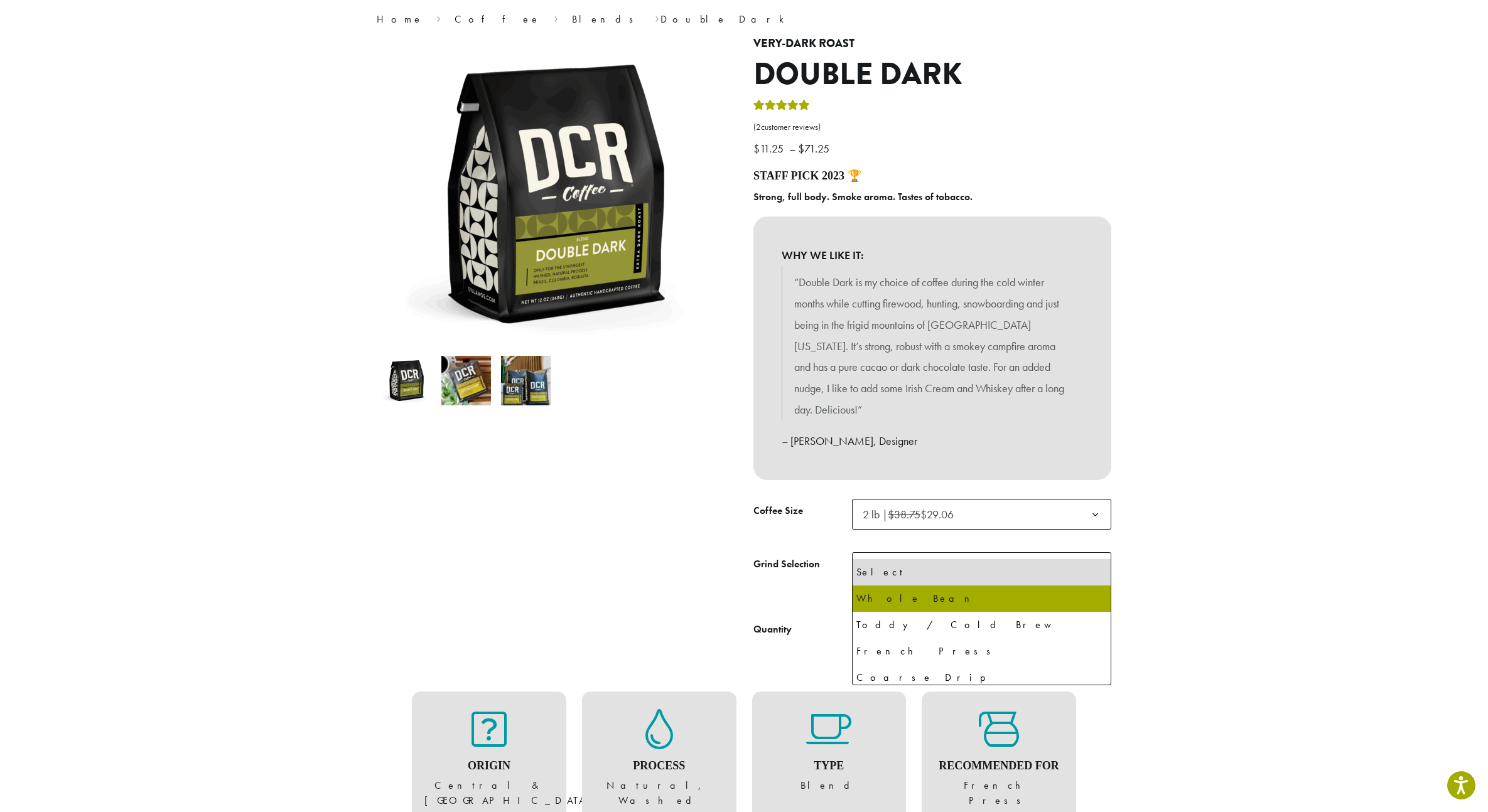
select select "**********"
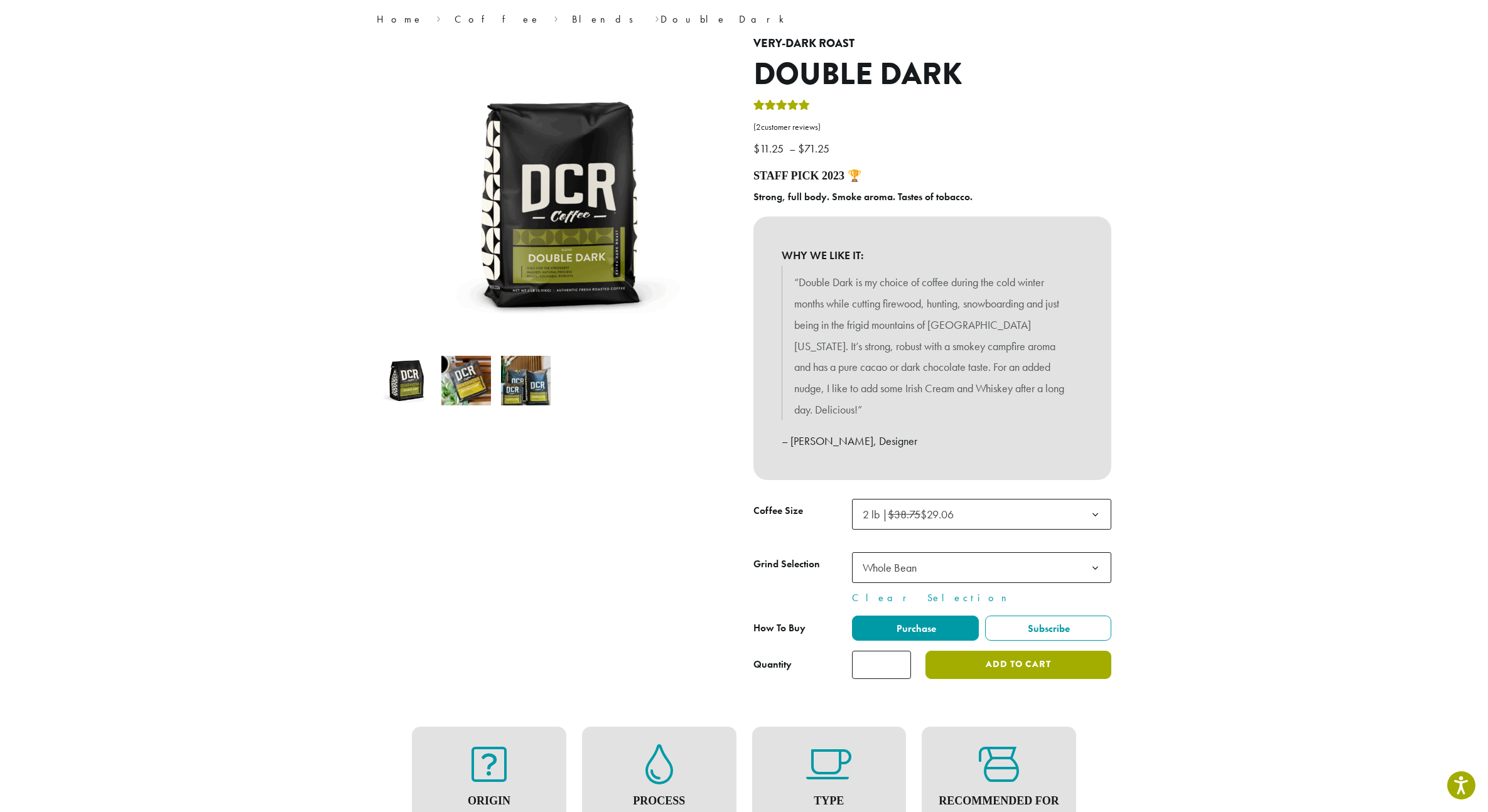
click at [1005, 655] on button "Add to cart" at bounding box center [1018, 664] width 186 height 28
click at [1004, 651] on button "Add to cart" at bounding box center [1018, 664] width 186 height 28
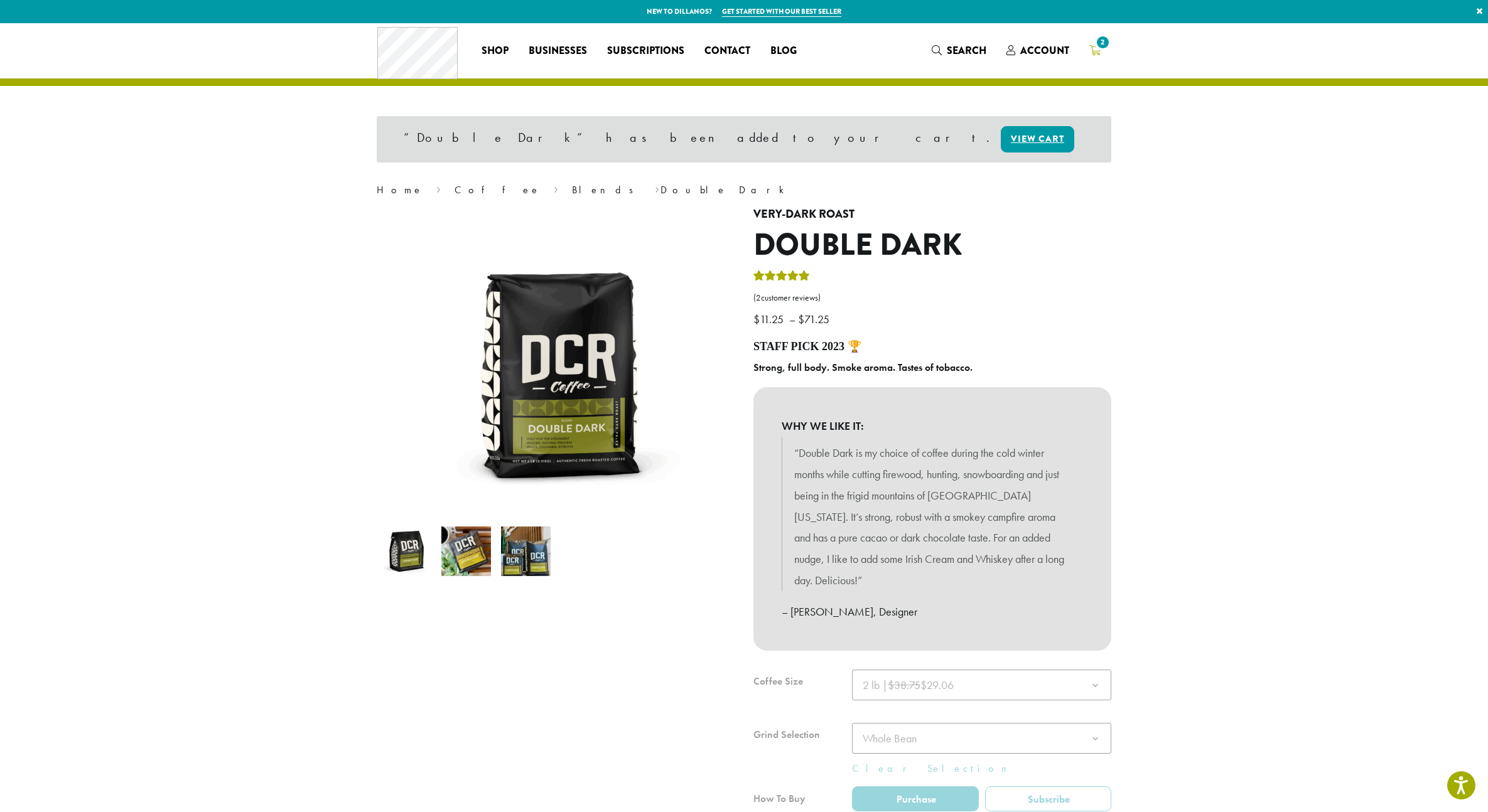
click at [1097, 45] on span "2" at bounding box center [1102, 42] width 17 height 17
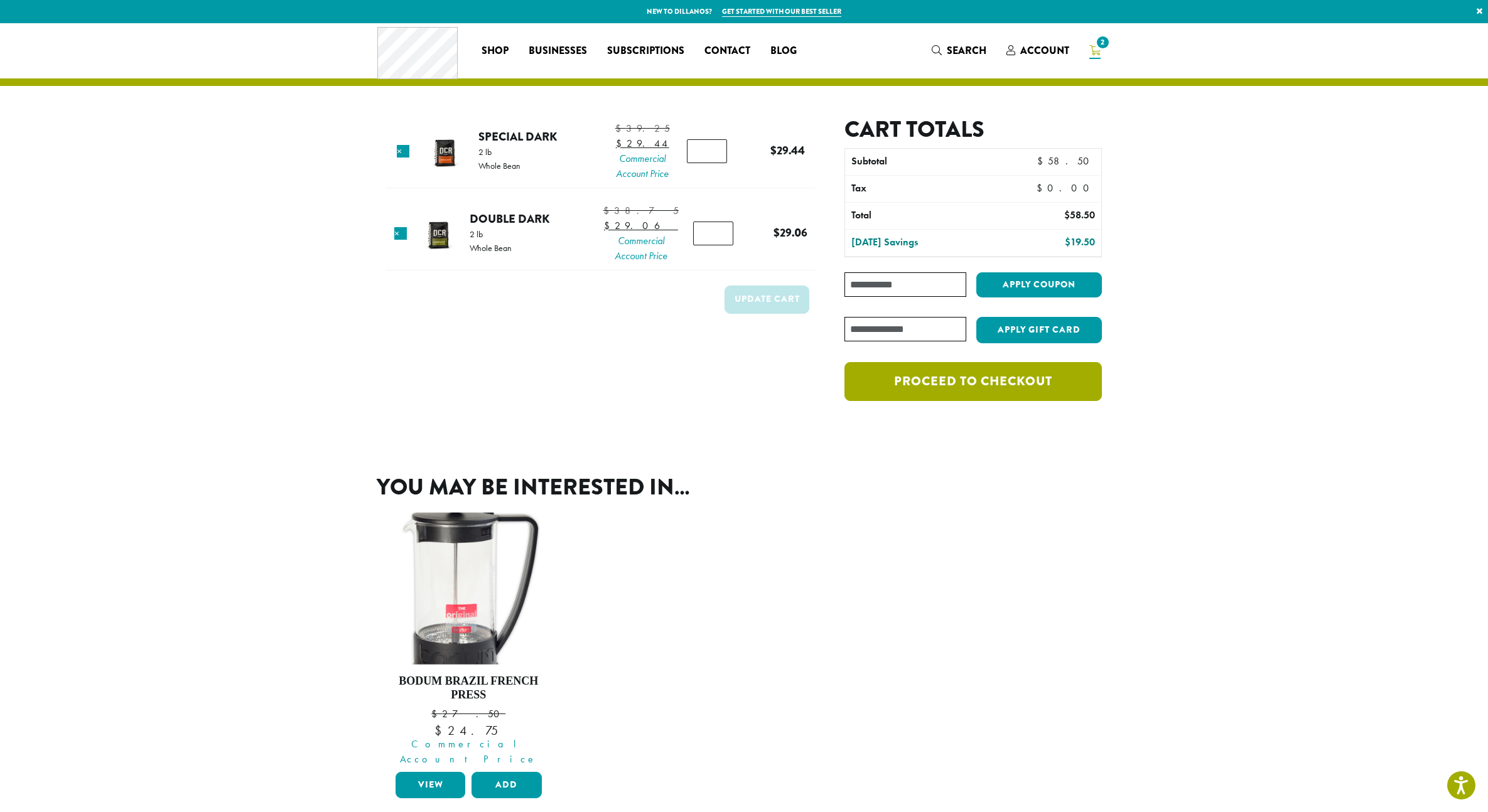
click at [946, 384] on link "Proceed to checkout" at bounding box center [972, 382] width 257 height 39
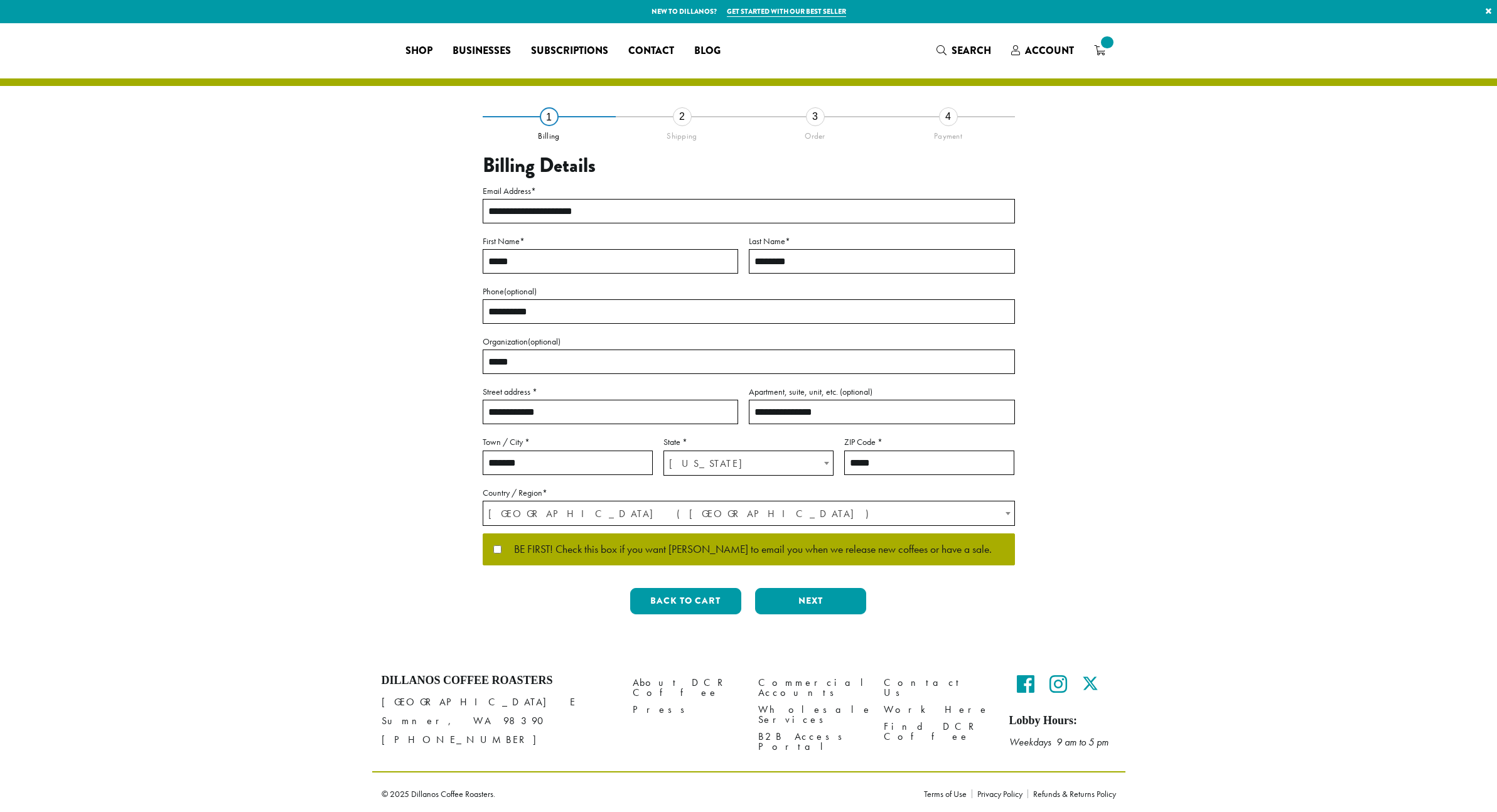
select select "**"
click at [823, 598] on button "Next" at bounding box center [805, 601] width 111 height 26
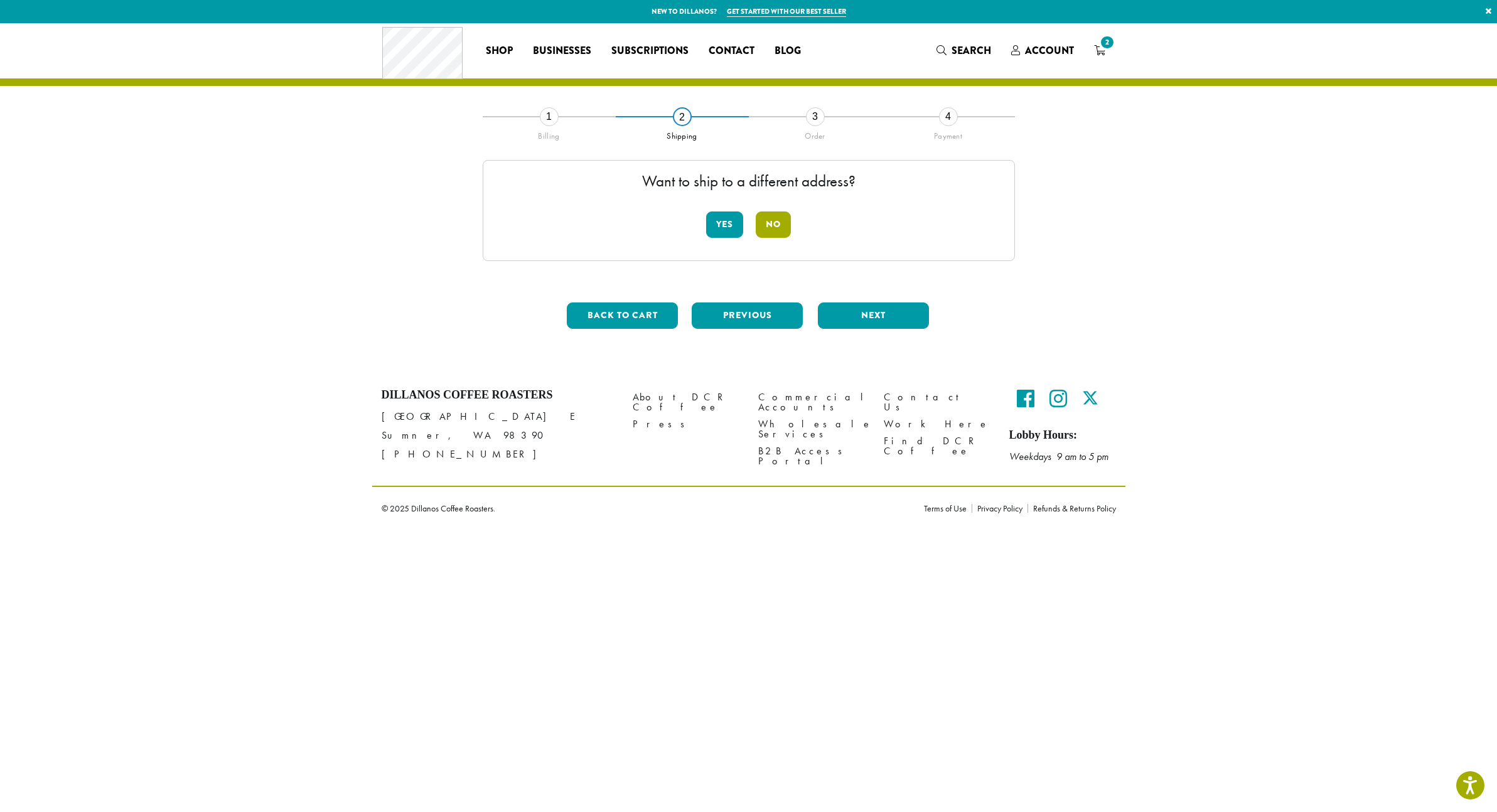
click at [772, 224] on button "No" at bounding box center [773, 225] width 35 height 26
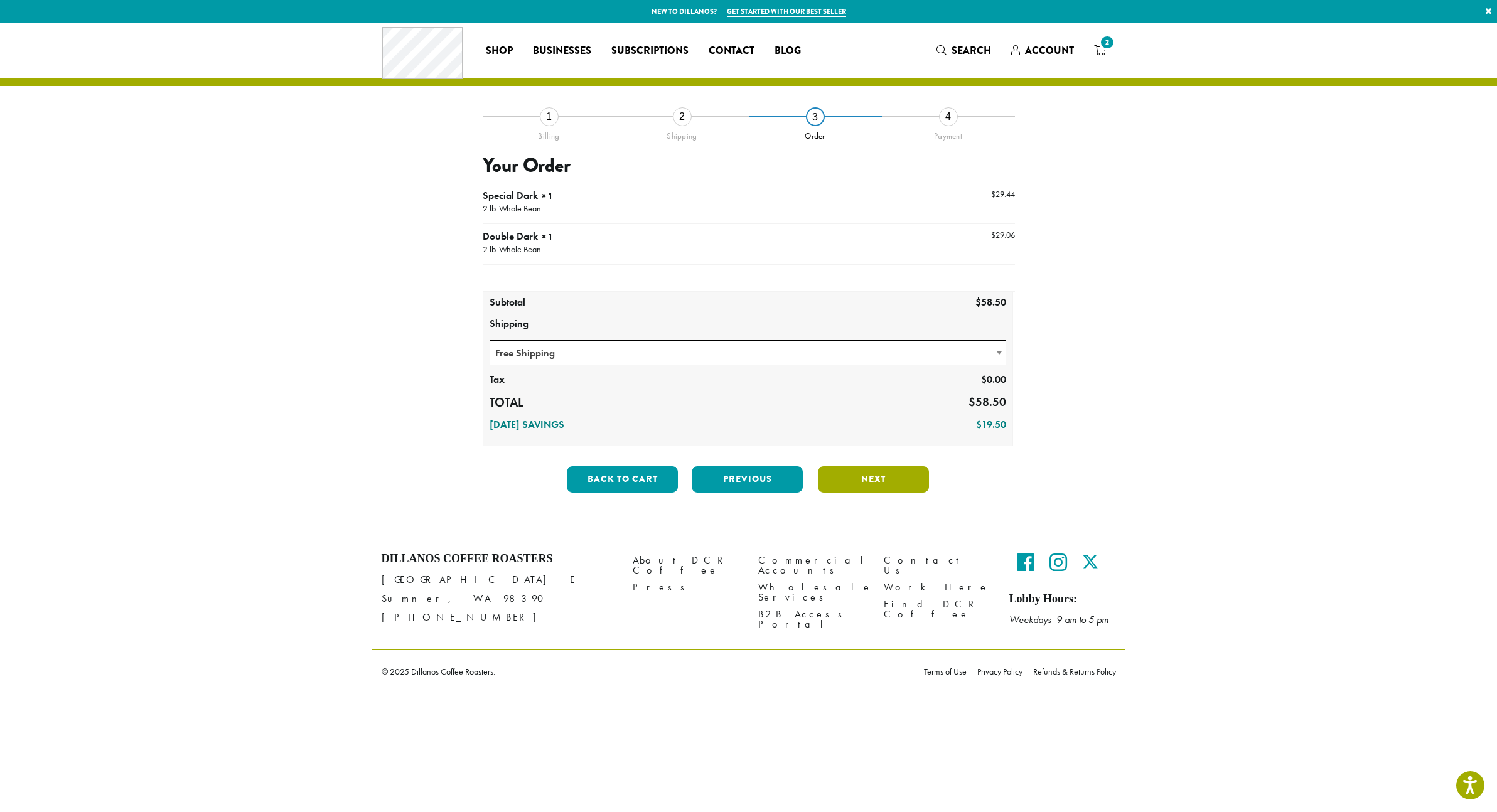
click at [888, 479] on button "Next" at bounding box center [873, 479] width 111 height 26
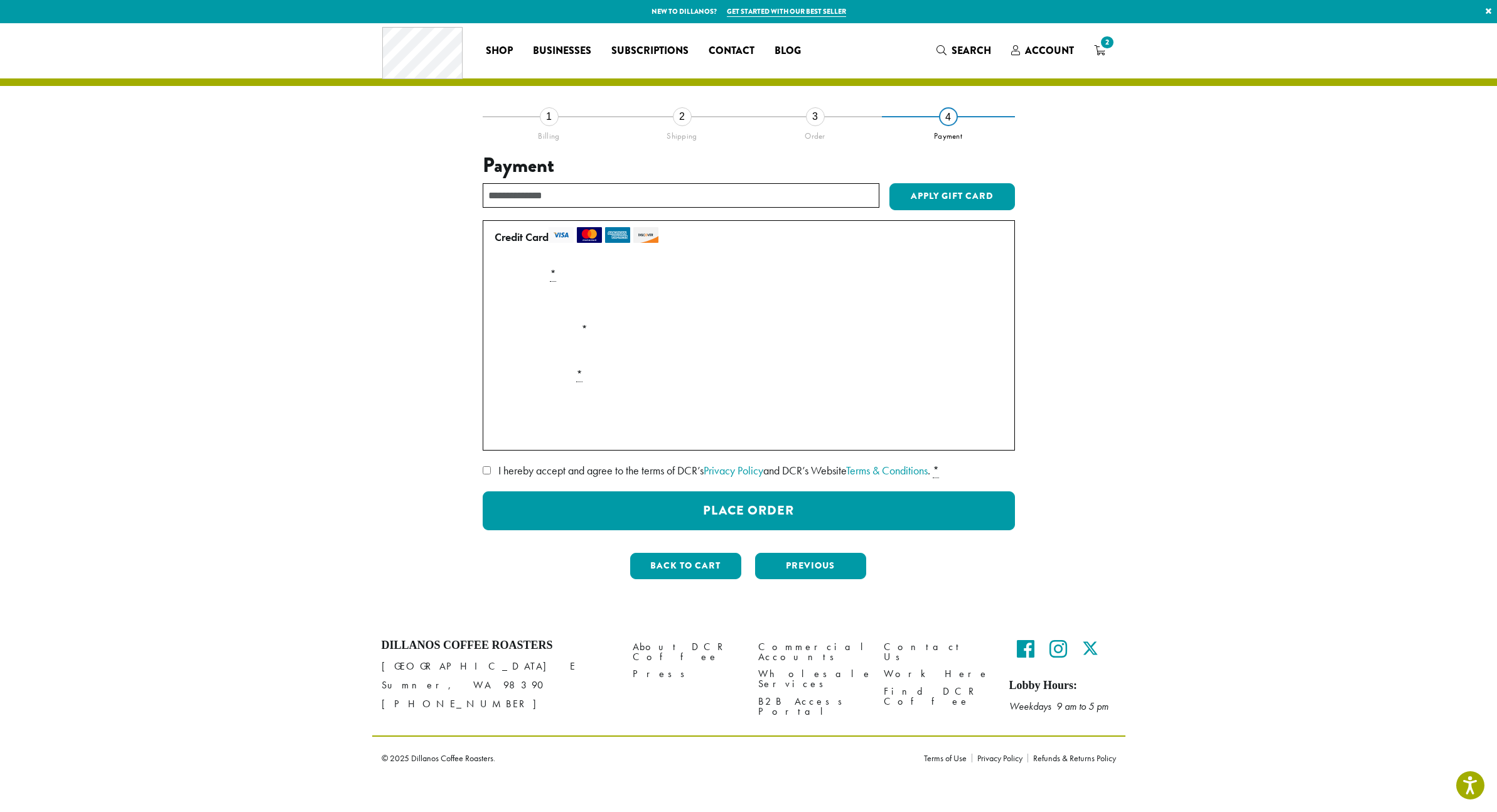
click at [623, 471] on span "I hereby accept and agree to the terms of DCR’s Privacy Policy and DCR’s Websit…" at bounding box center [714, 470] width 432 height 14
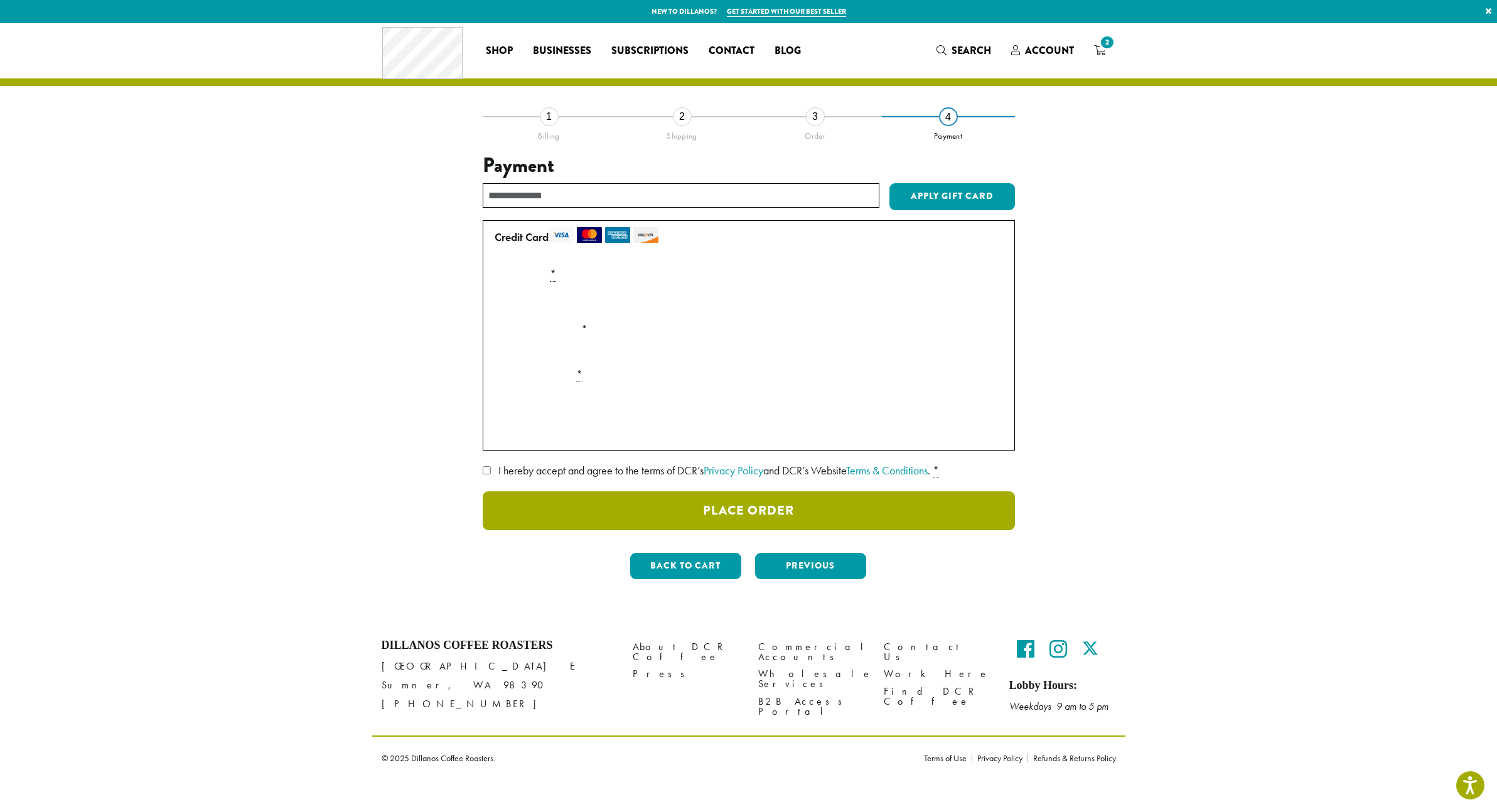
click at [765, 509] on button "Place Order" at bounding box center [748, 511] width 532 height 39
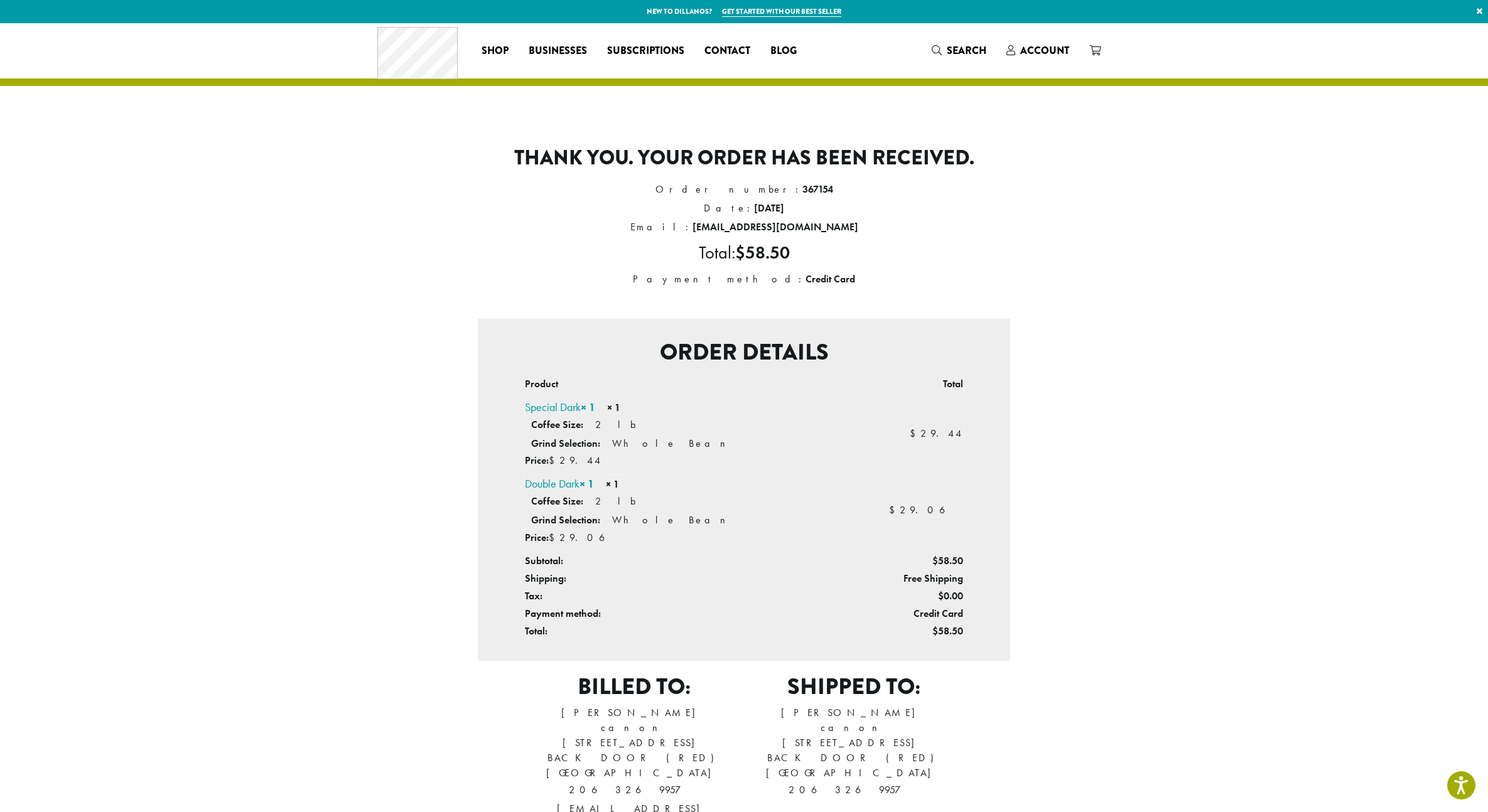
click at [1085, 419] on div "Thank you. Your order has been received. Order number: 367154 Date: [DATE] Emai…" at bounding box center [743, 482] width 716 height 731
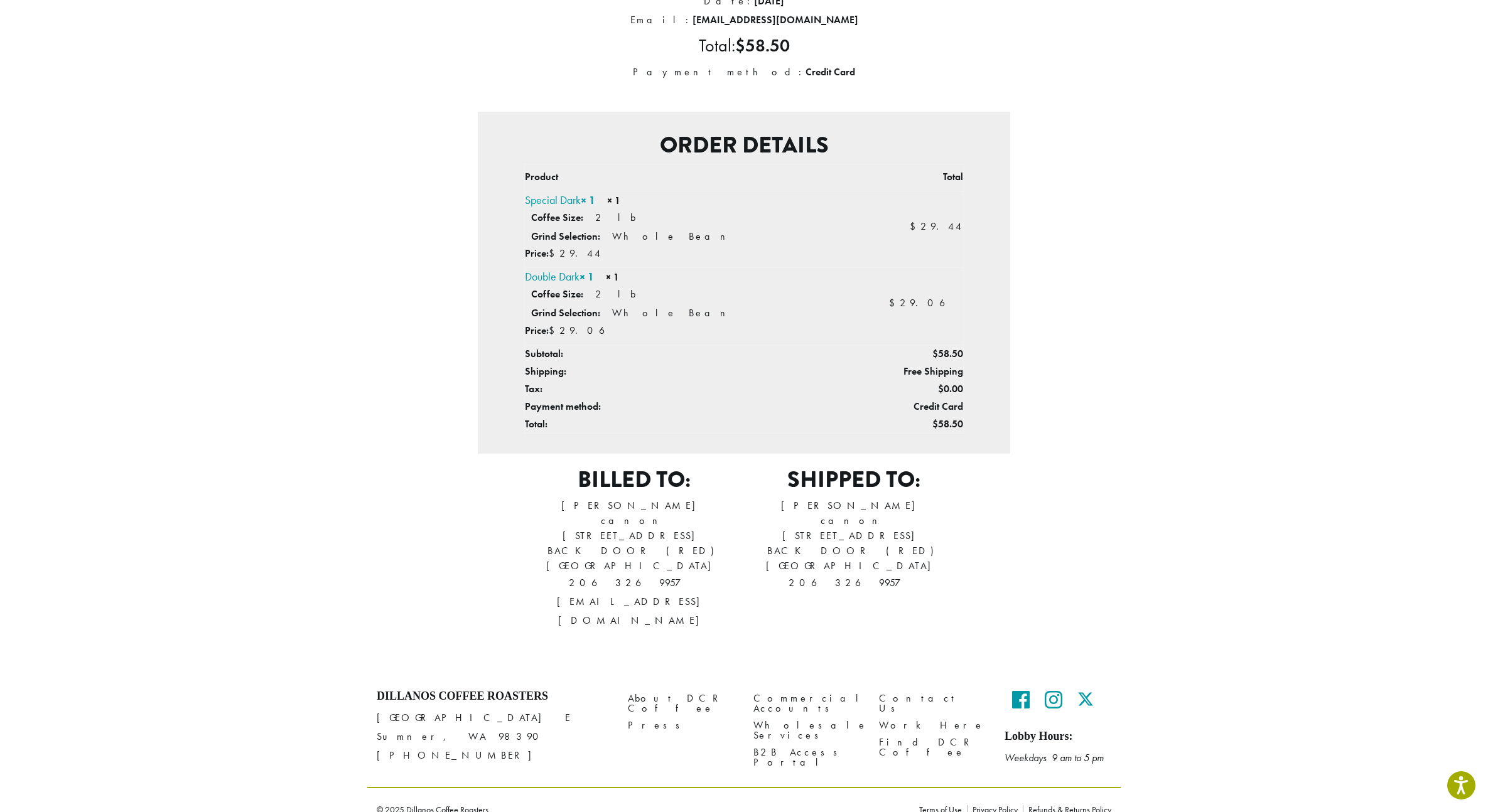
scroll to position [199, 0]
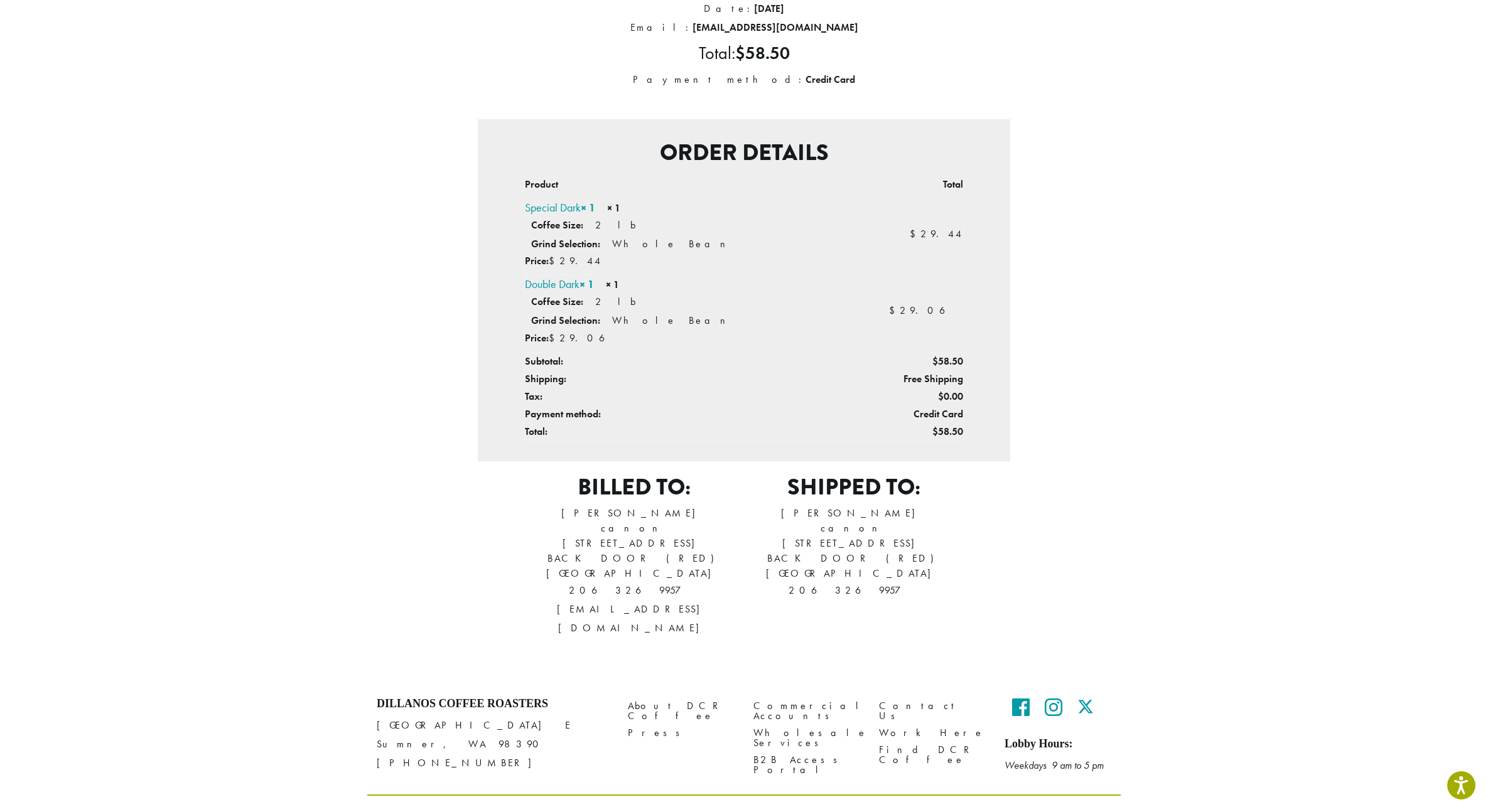
click at [1069, 452] on div "Thank you. Your order has been received. Order number: 367154 Date: [DATE] Emai…" at bounding box center [743, 282] width 716 height 731
click at [985, 424] on section "Order details Product Total Special Dark × 1 × 1 Coffee Size: 2 lb Grind Select…" at bounding box center [743, 290] width 532 height 342
click at [952, 433] on span "$ 58.50" at bounding box center [948, 431] width 31 height 13
